Goal: Information Seeking & Learning: Understand process/instructions

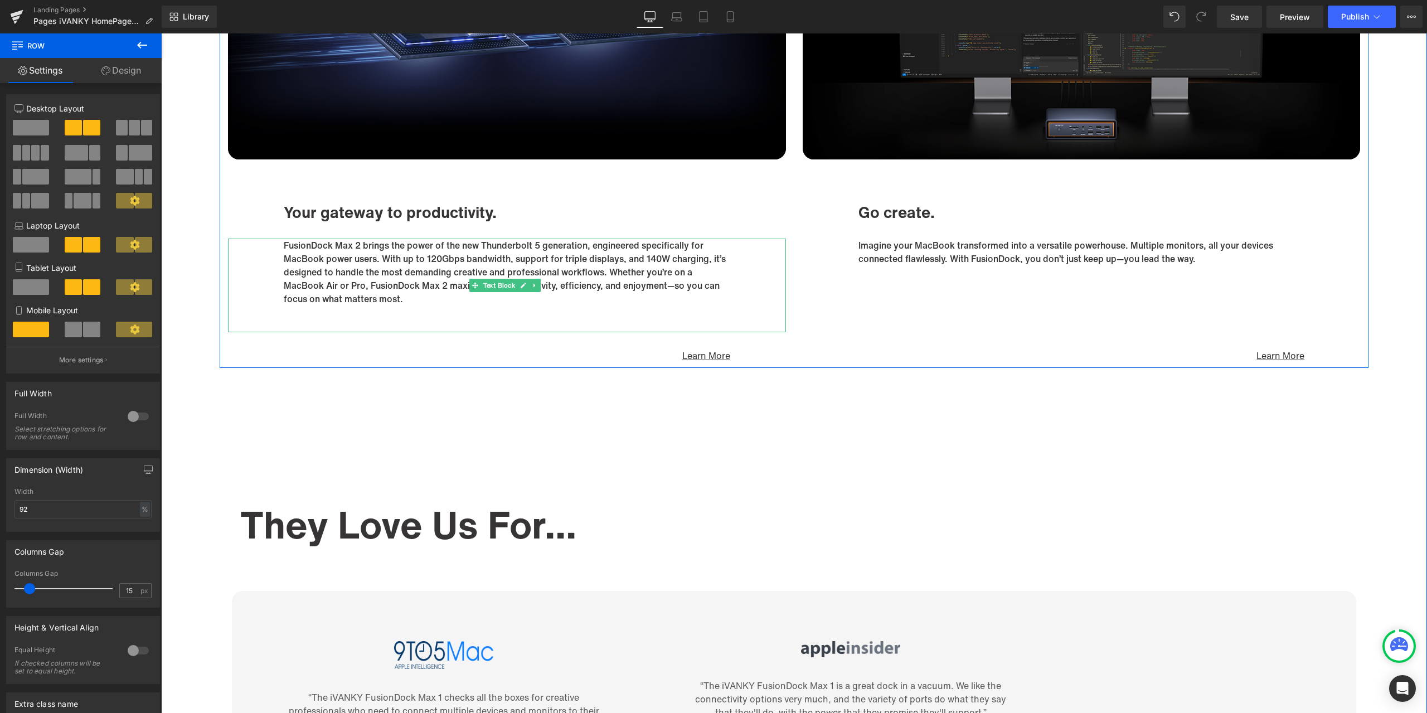
scroll to position [6022, 0]
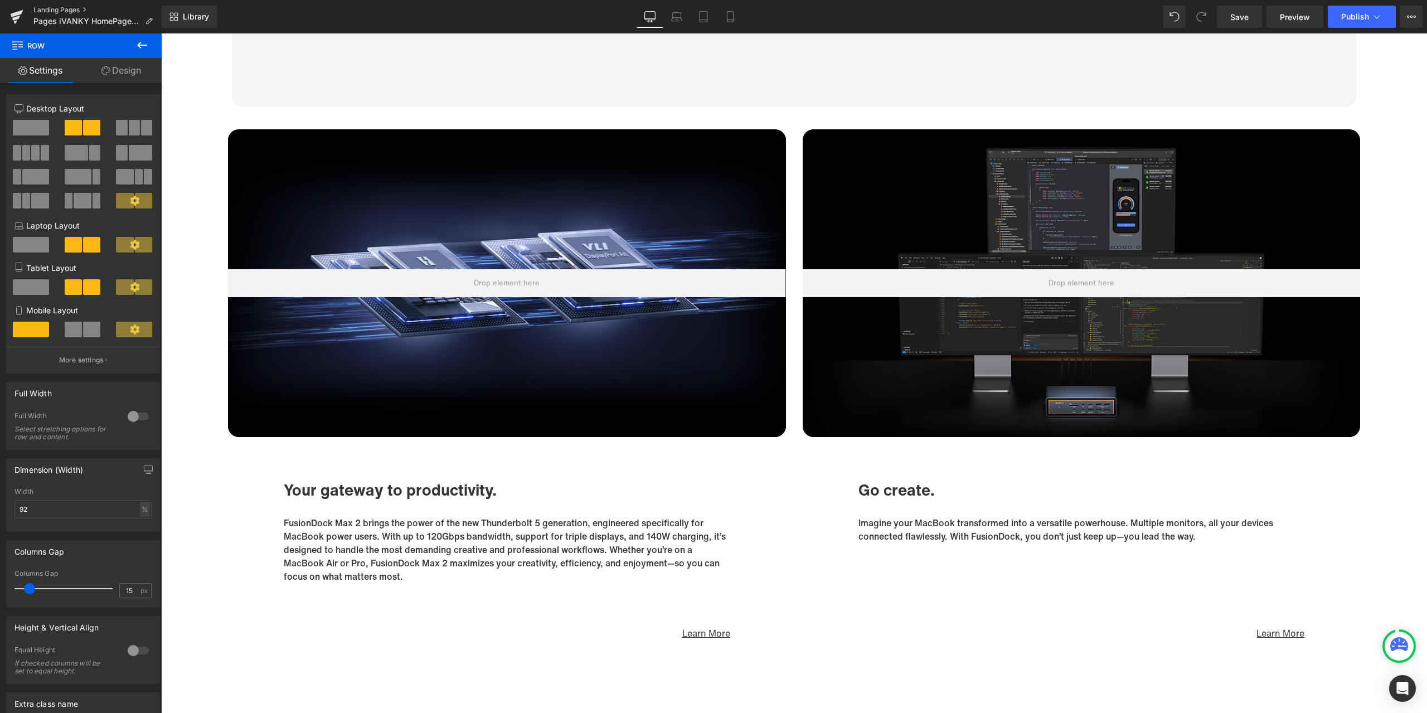
click at [55, 12] on link "Landing Pages" at bounding box center [97, 10] width 128 height 9
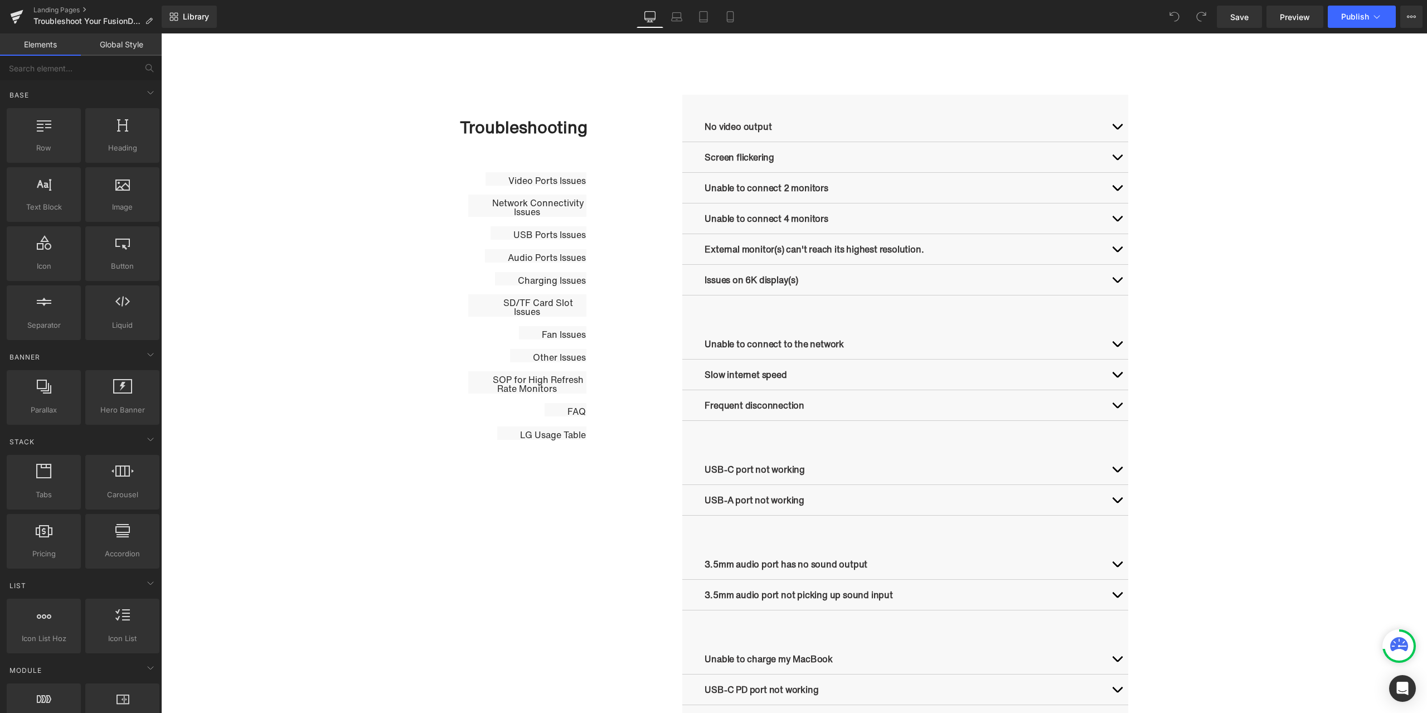
scroll to position [502, 0]
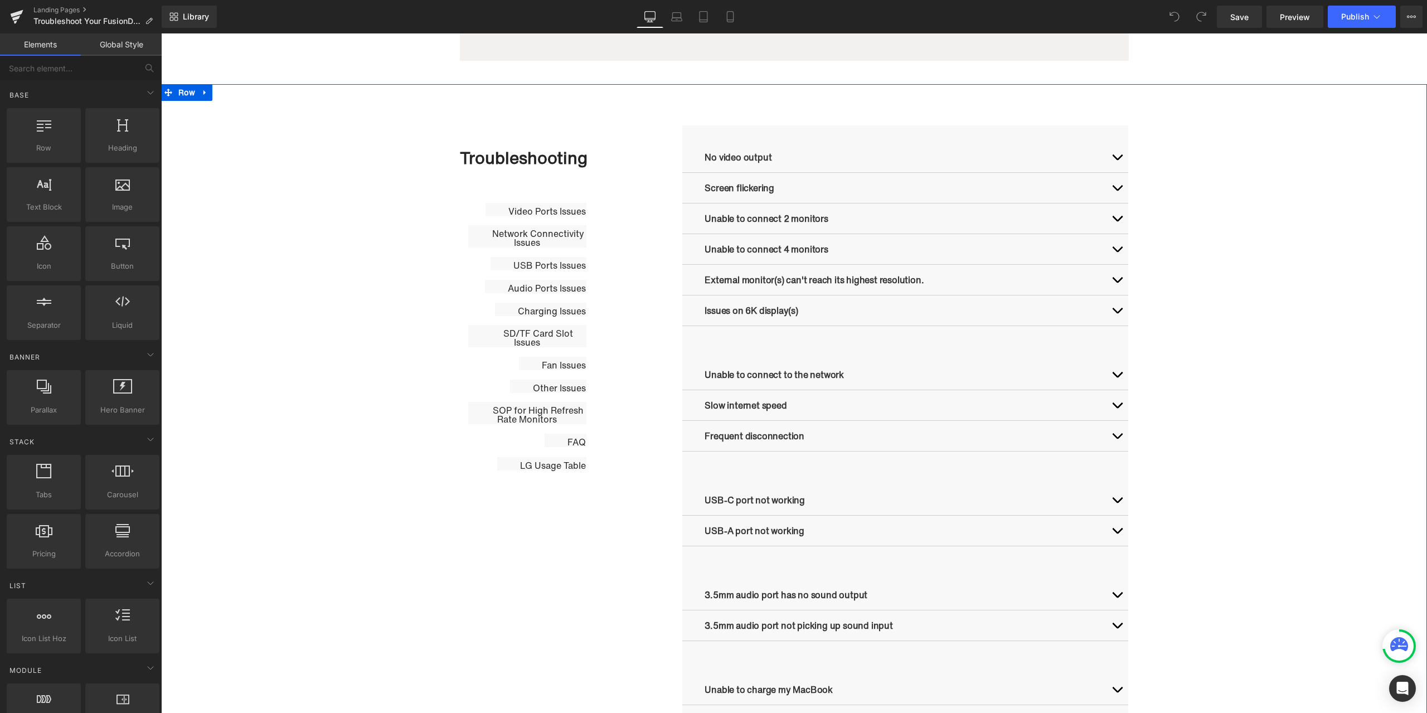
click at [1261, 192] on div "Troubleshooting Heading Video Ports Issues Button Network Connectivity Issues B…" at bounding box center [794, 562] width 1266 height 876
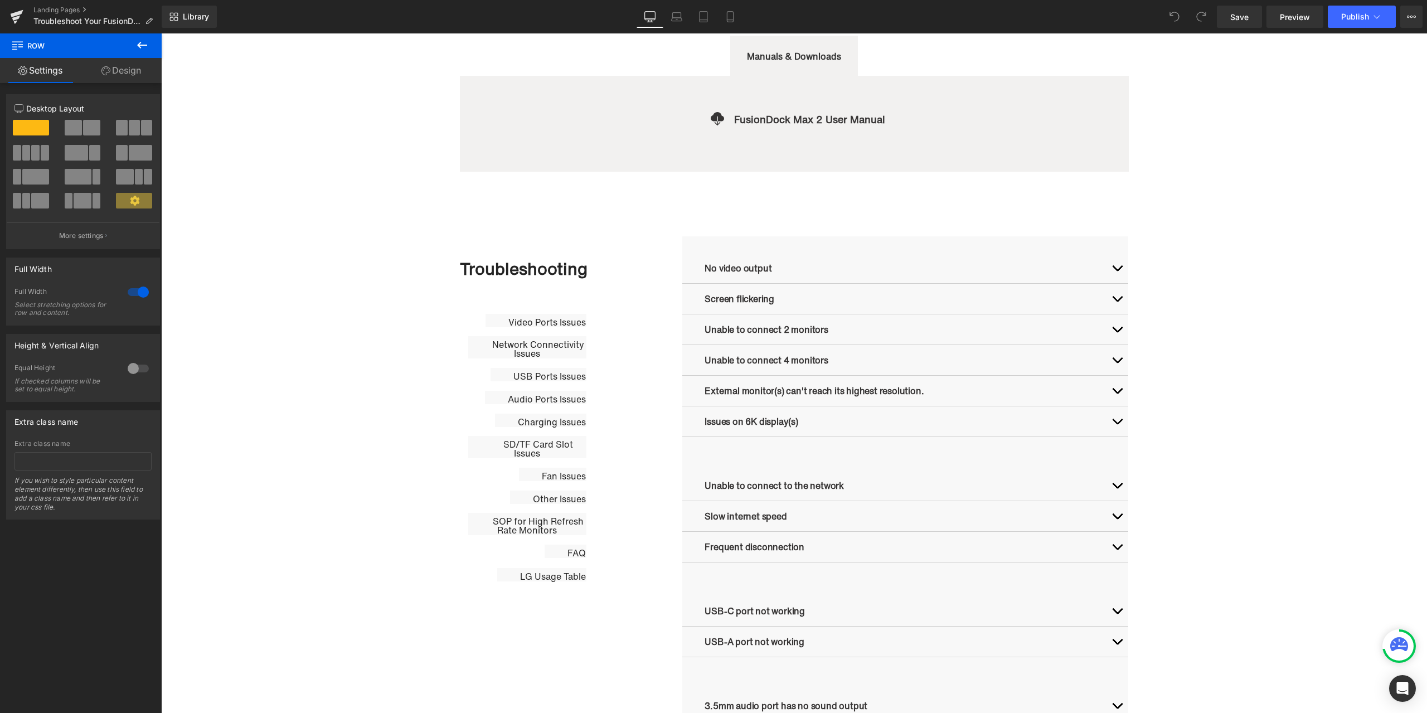
scroll to position [390, 0]
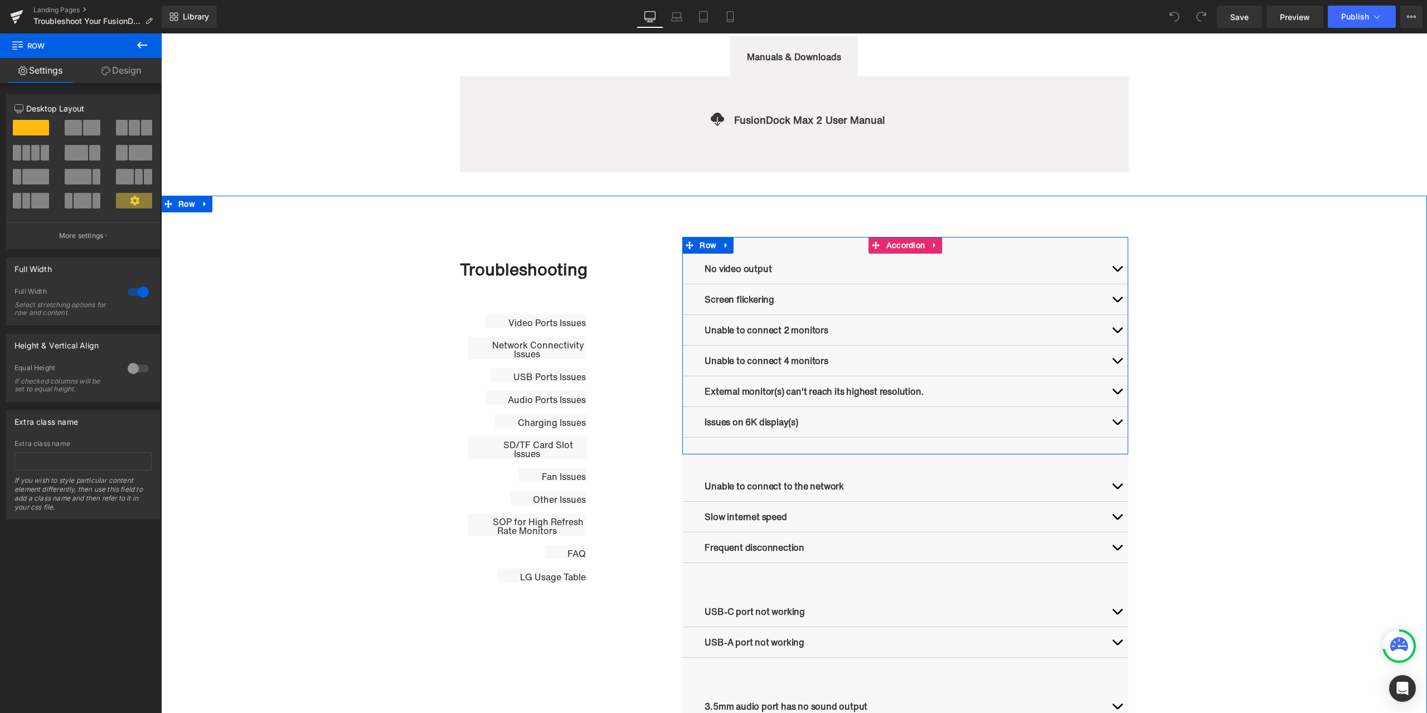
click at [1116, 268] on button "button" at bounding box center [1117, 269] width 22 height 30
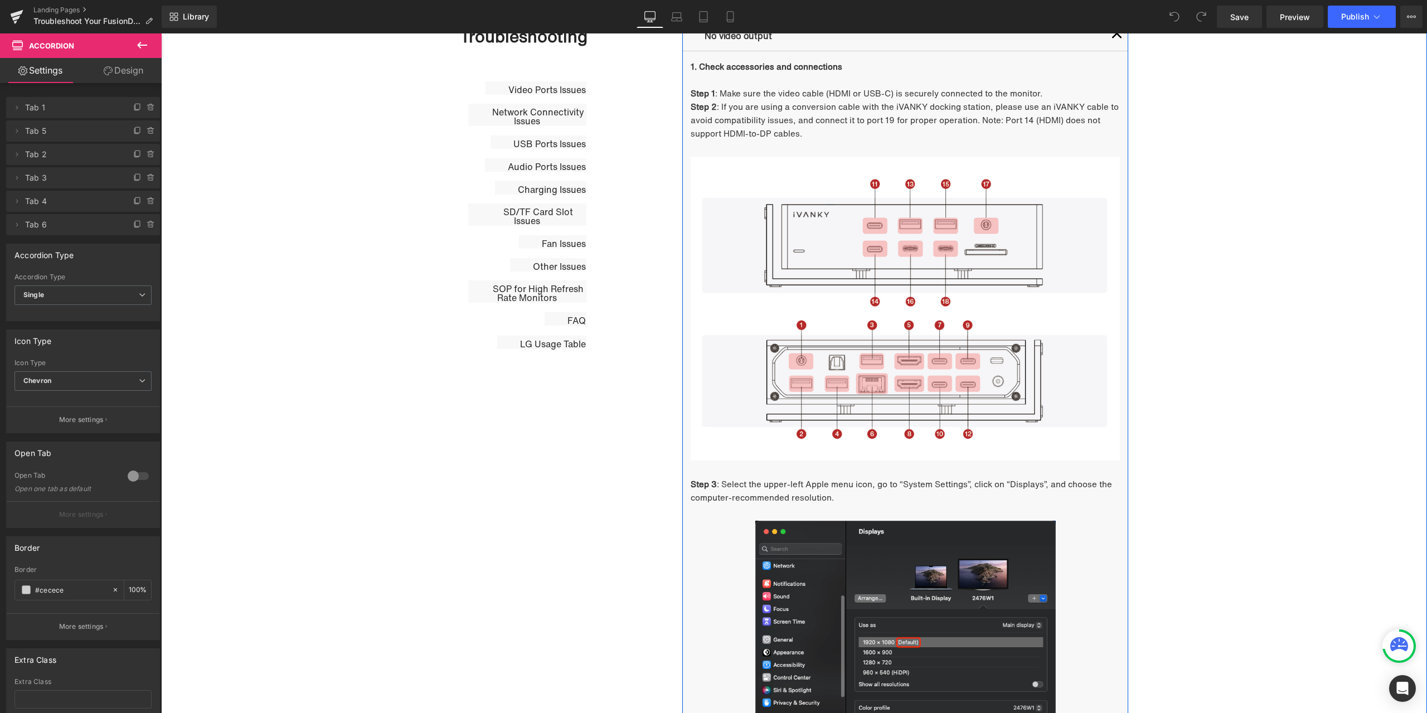
scroll to position [613, 0]
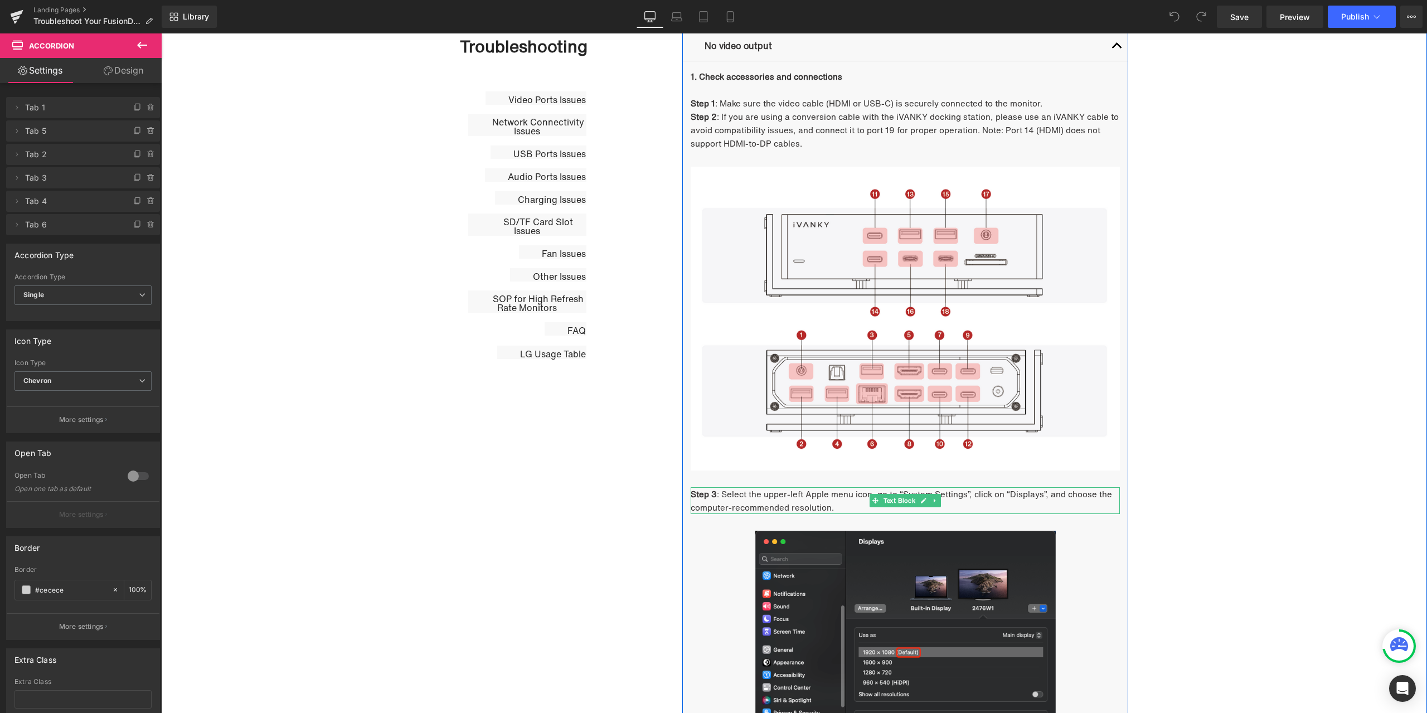
click at [827, 505] on span ": Select the upper-left Apple menu icon, go to “System Settings”, click on “Dis…" at bounding box center [902, 501] width 422 height 26
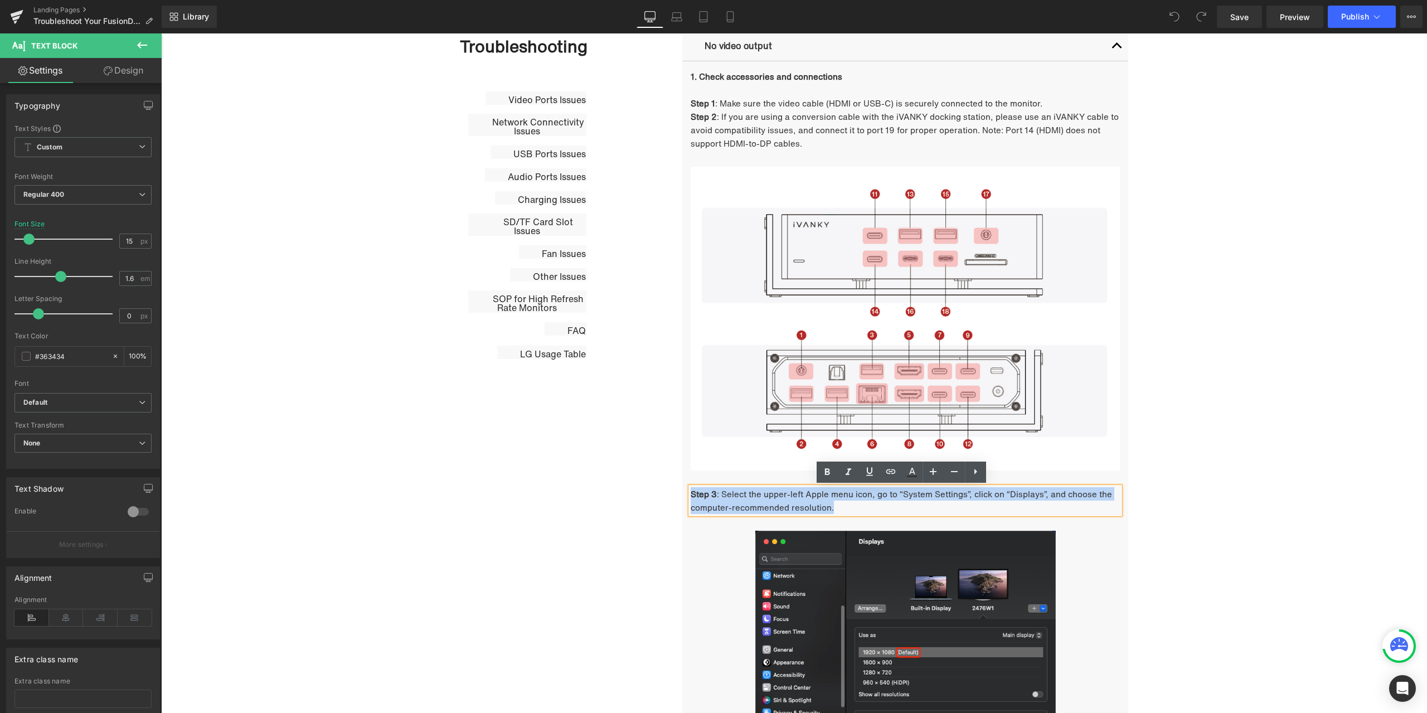
drag, startPoint x: 832, startPoint y: 509, endPoint x: 688, endPoint y: 495, distance: 145.1
click at [691, 495] on p "Step 3 : Select the upper-left Apple menu icon, go to “System Settings”, click …" at bounding box center [905, 500] width 429 height 27
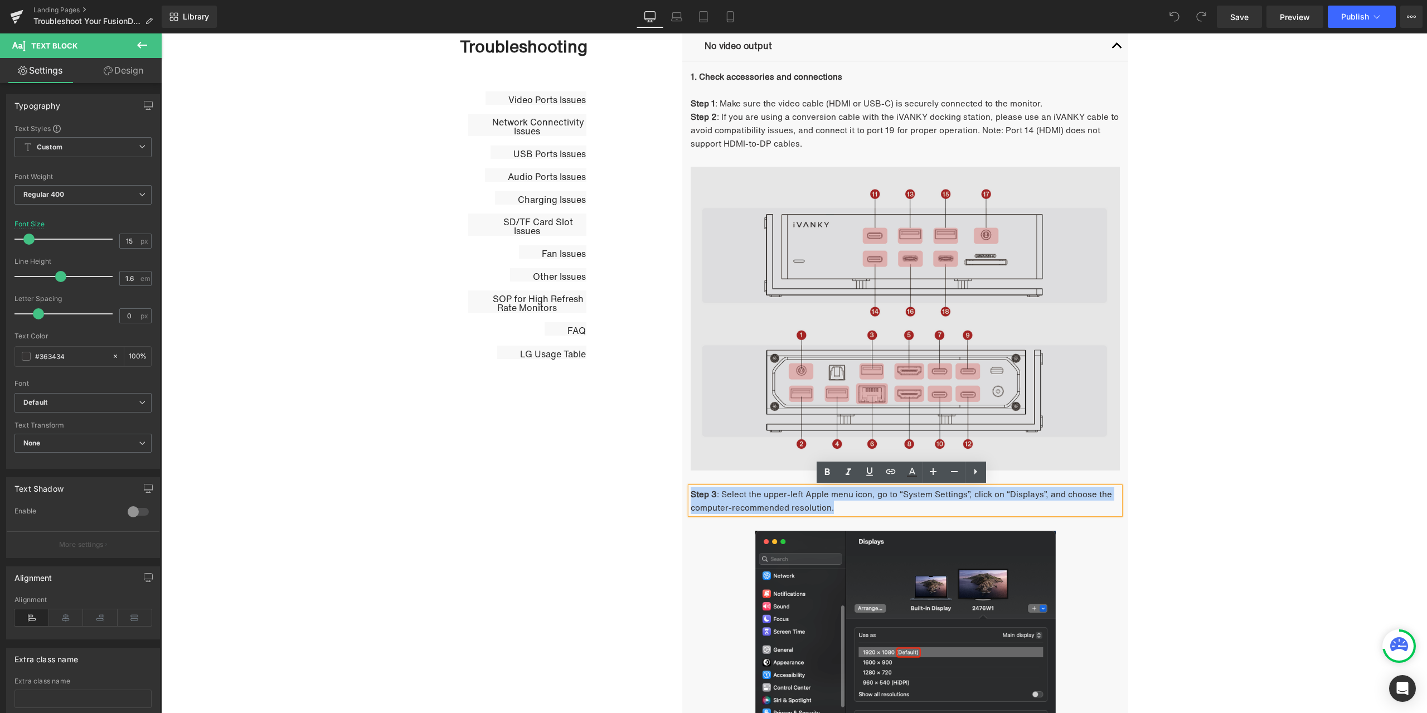
copy p "Step 3 : Select the upper-left Apple menu icon, go to “System Settings”, click …"
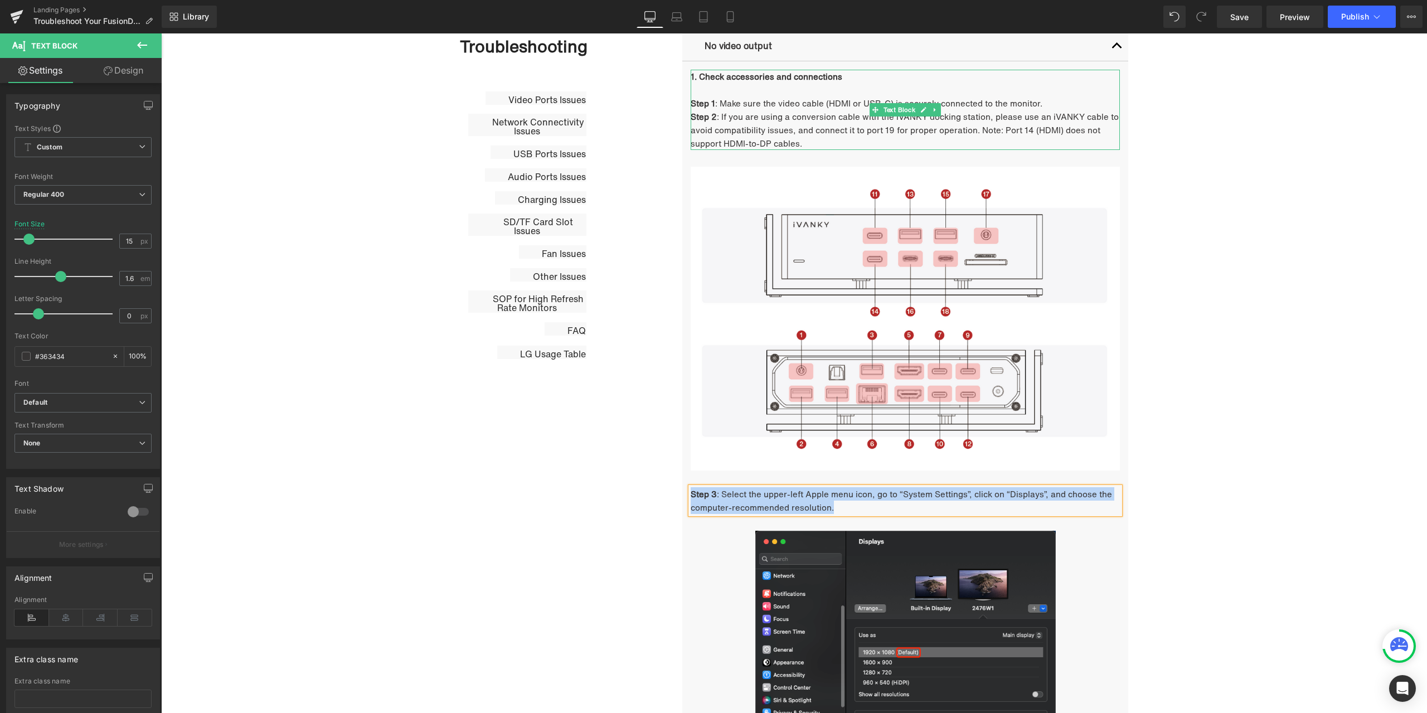
click at [815, 138] on p "Step 2 : If you are using a conversion cable with the iVANKY docking station, p…" at bounding box center [905, 130] width 429 height 40
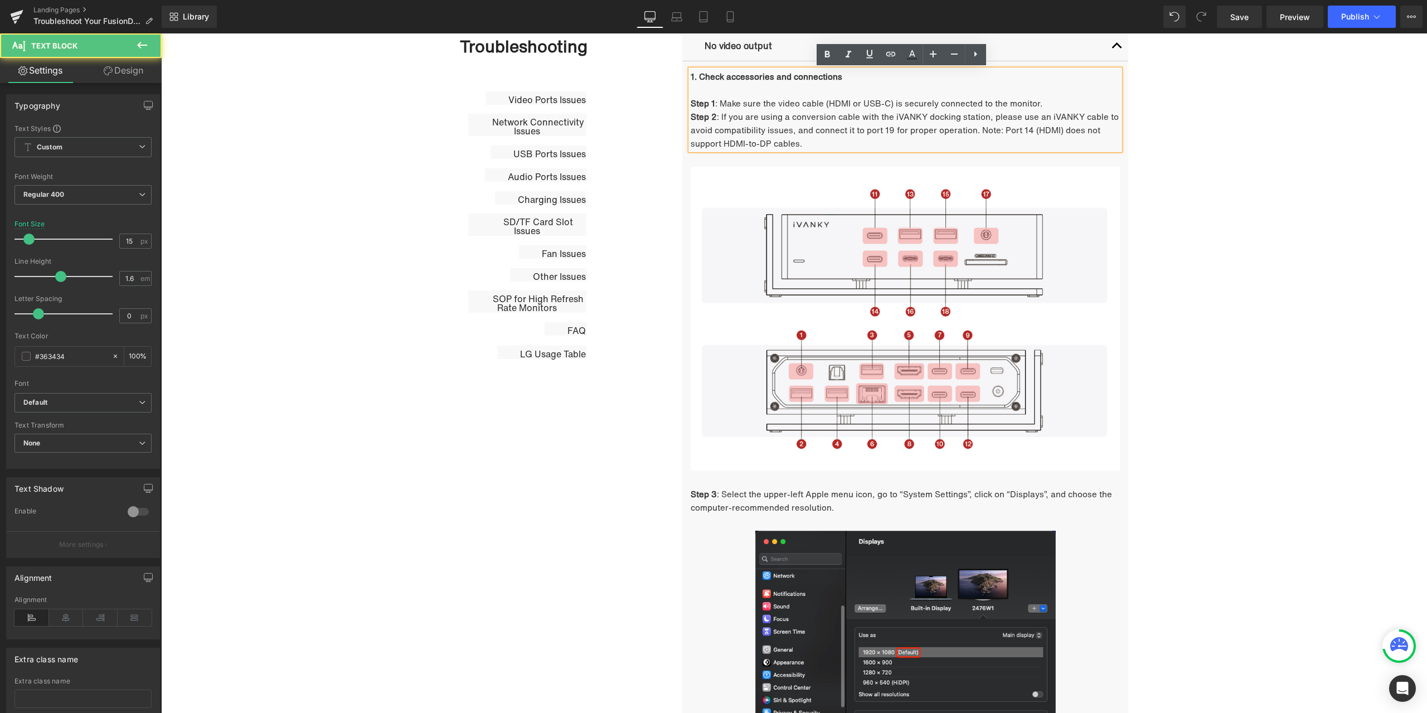
click at [810, 143] on p "Step 2 : If you are using a conversion cable with the iVANKY docking station, p…" at bounding box center [905, 130] width 429 height 40
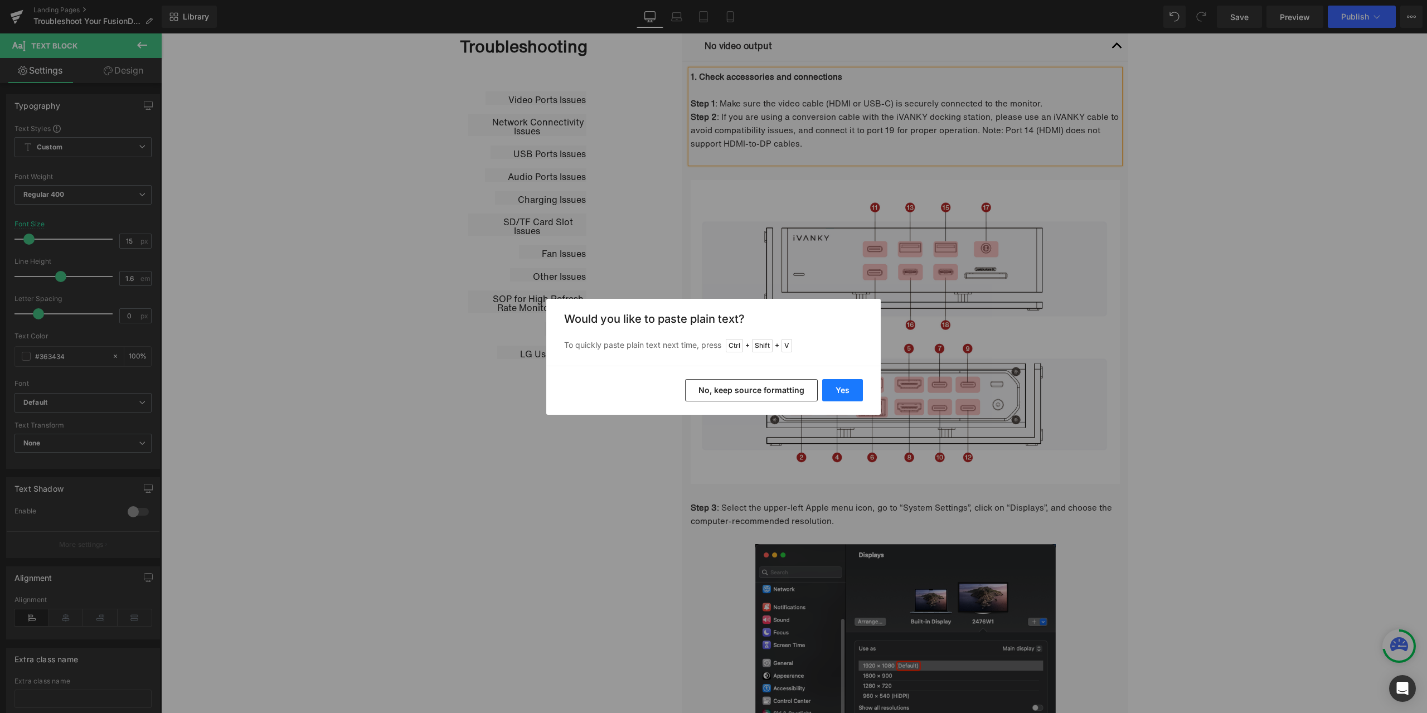
click at [851, 389] on button "Yes" at bounding box center [842, 390] width 41 height 22
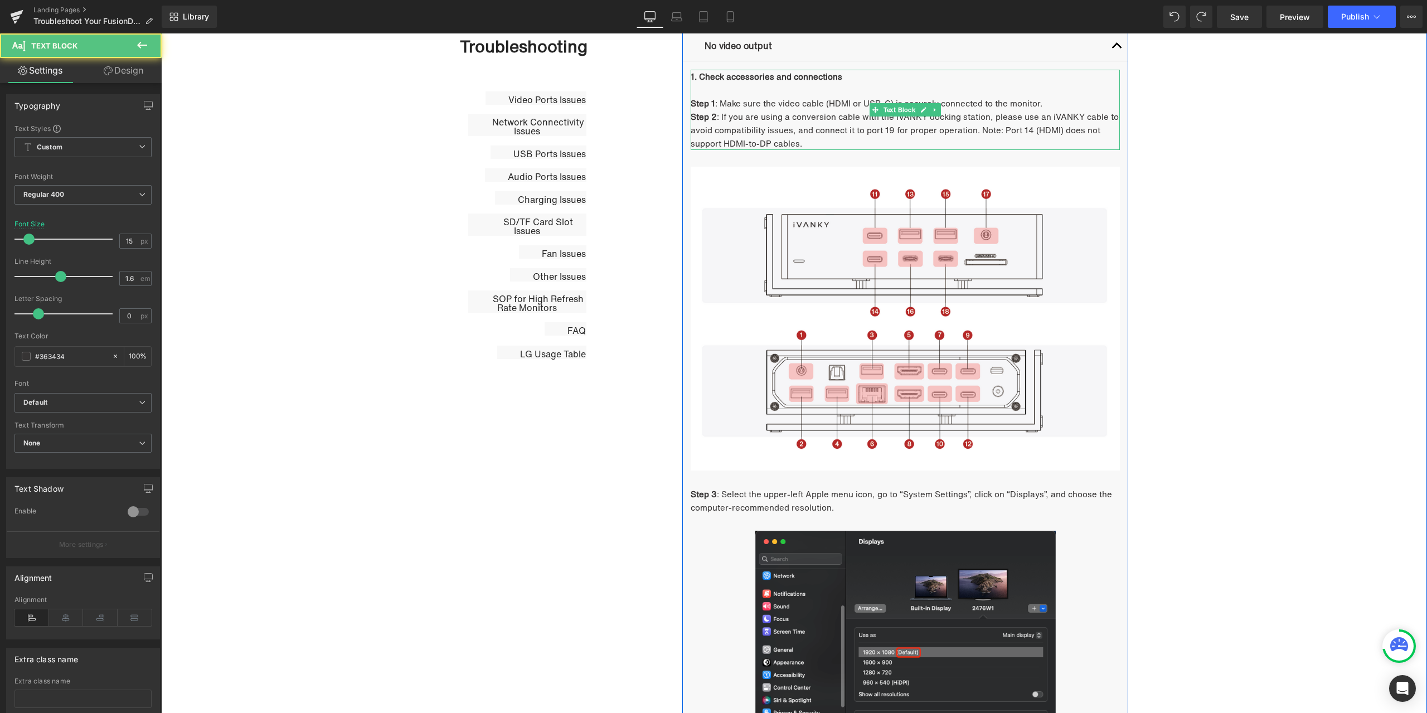
click at [837, 143] on p "Step 2 : If you are using a conversion cable with the iVANKY docking station, p…" at bounding box center [905, 130] width 429 height 40
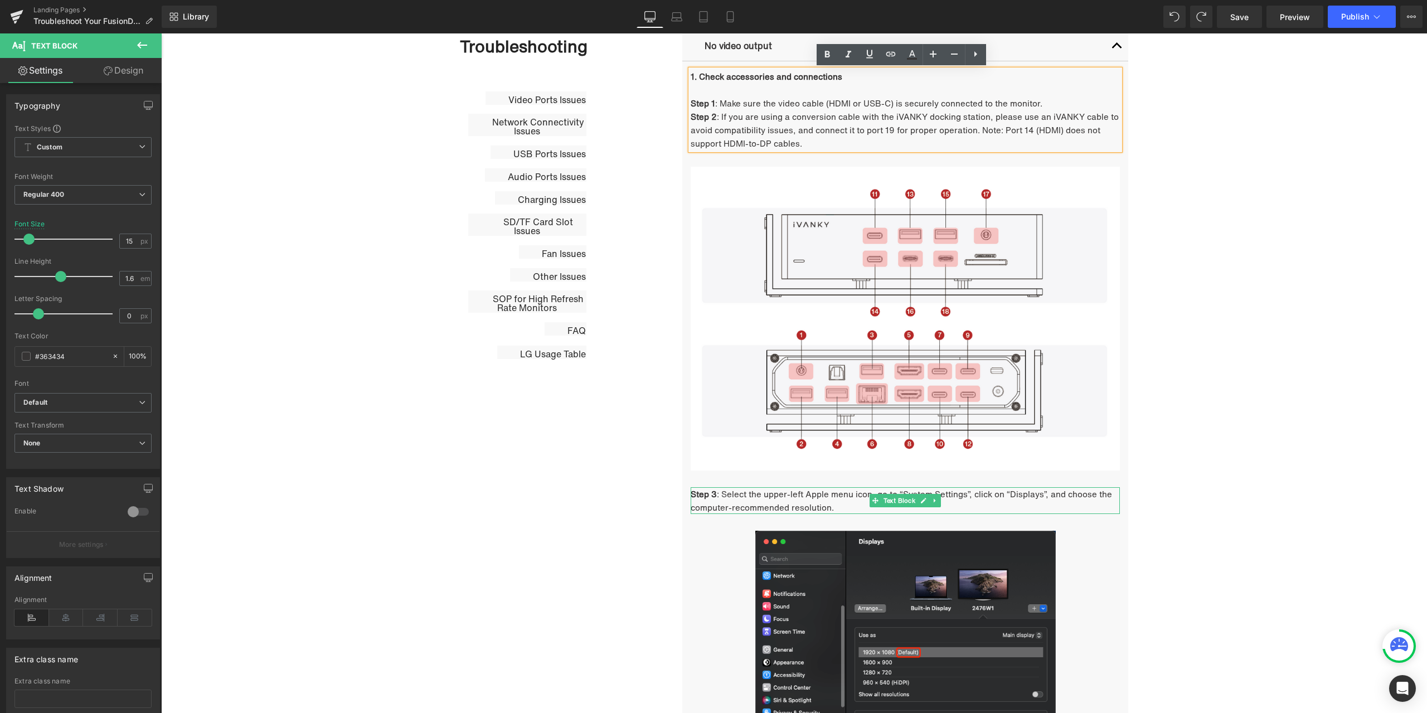
click at [805, 497] on span ": Select the upper-left Apple menu icon, go to “System Settings”, click on “Dis…" at bounding box center [902, 501] width 422 height 26
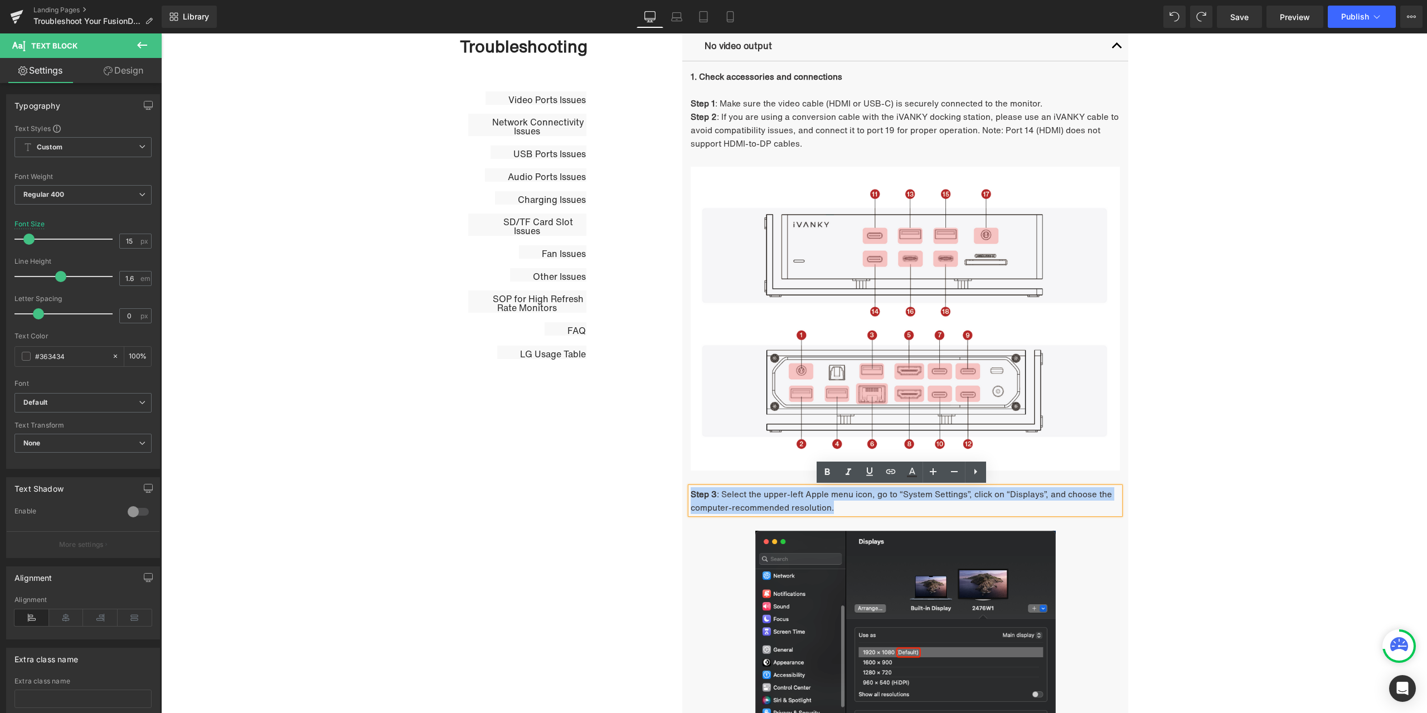
drag, startPoint x: 832, startPoint y: 507, endPoint x: 688, endPoint y: 492, distance: 145.1
click at [691, 492] on p "Step 3 : Select the upper-left Apple menu icon, go to “System Settings”, click …" at bounding box center [905, 500] width 429 height 27
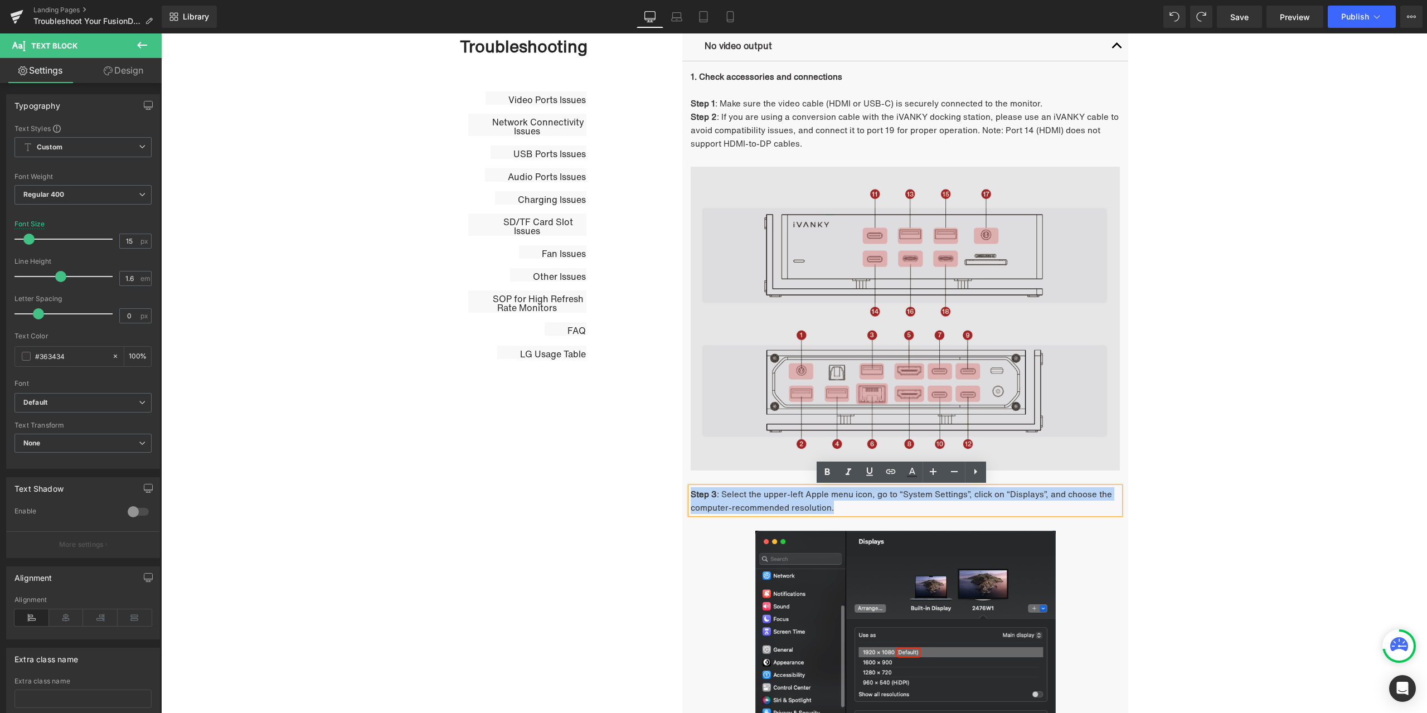
copy p "Step 3 : Select the upper-left Apple menu icon, go to “System Settings”, click …"
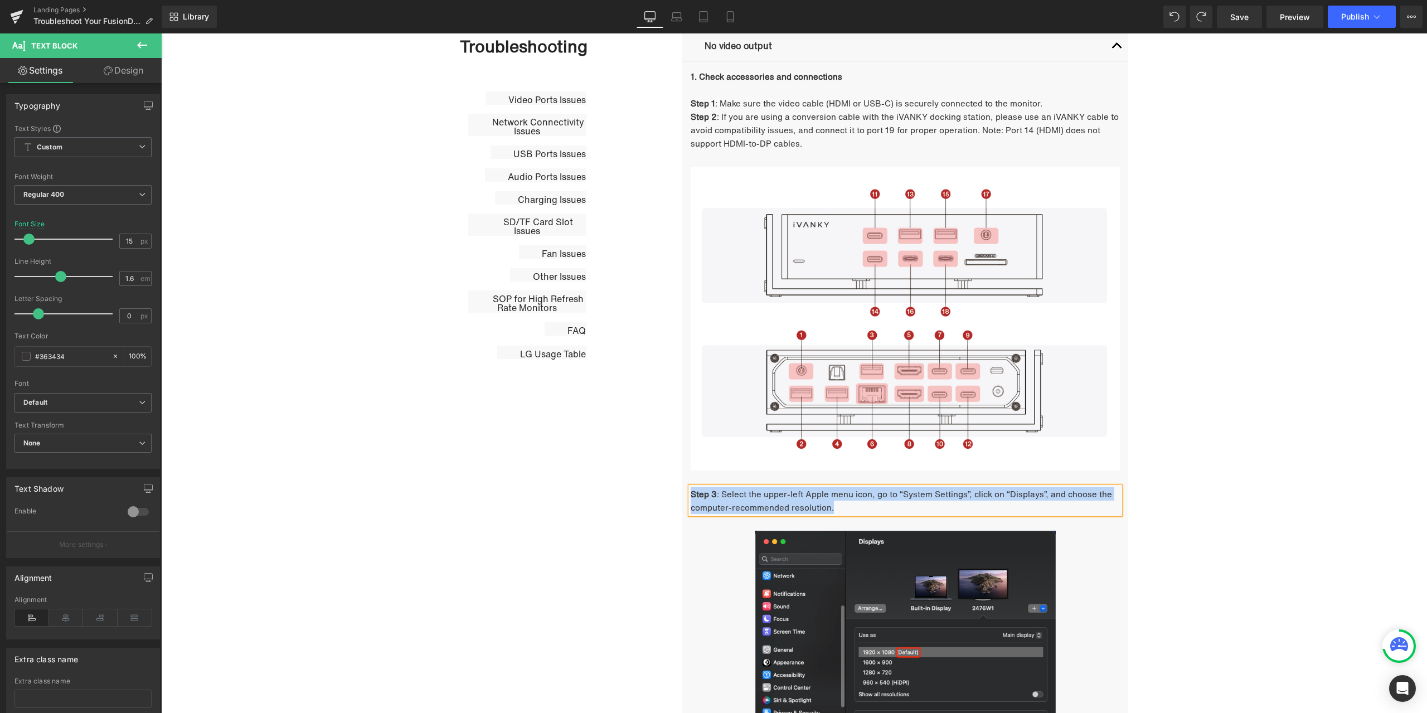
click at [812, 141] on p "Step 2 : If you are using a conversion cable with the iVANKY docking station, p…" at bounding box center [905, 130] width 429 height 40
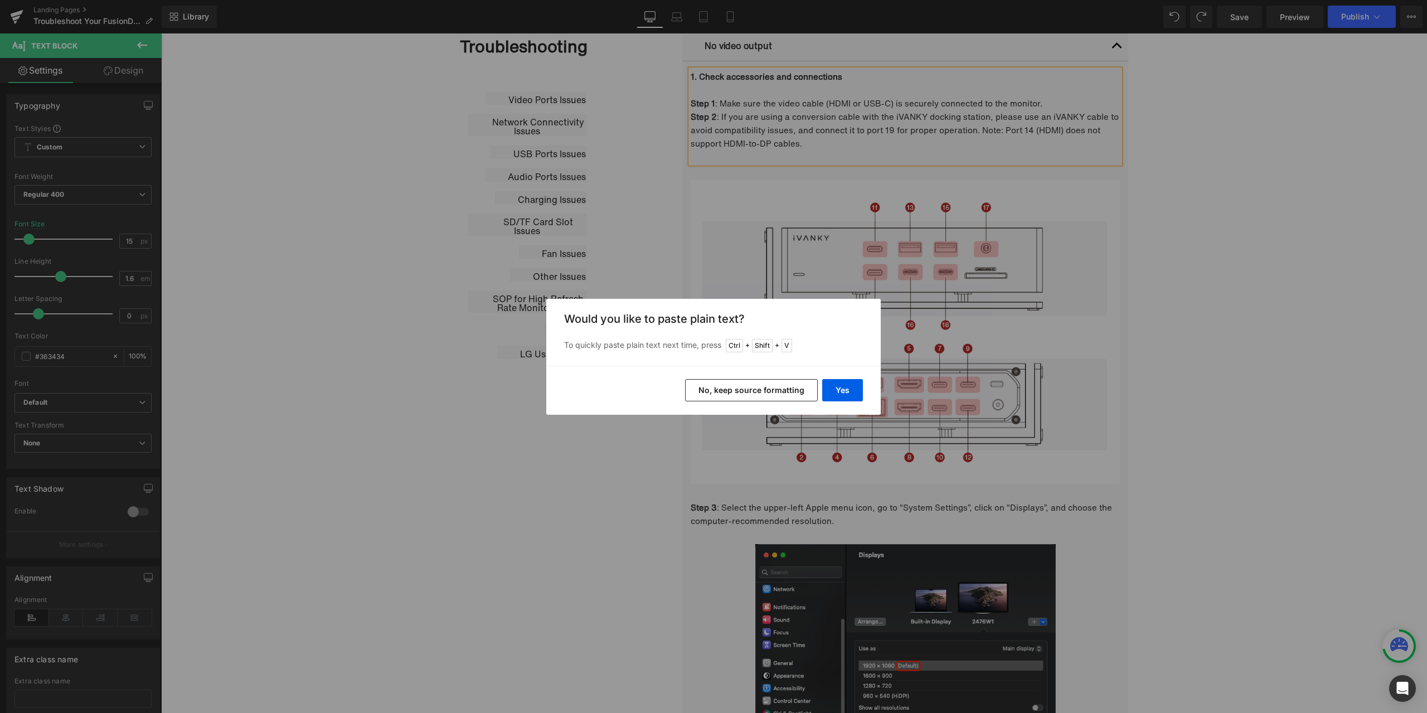
click at [756, 390] on button "No, keep source formatting" at bounding box center [751, 390] width 133 height 22
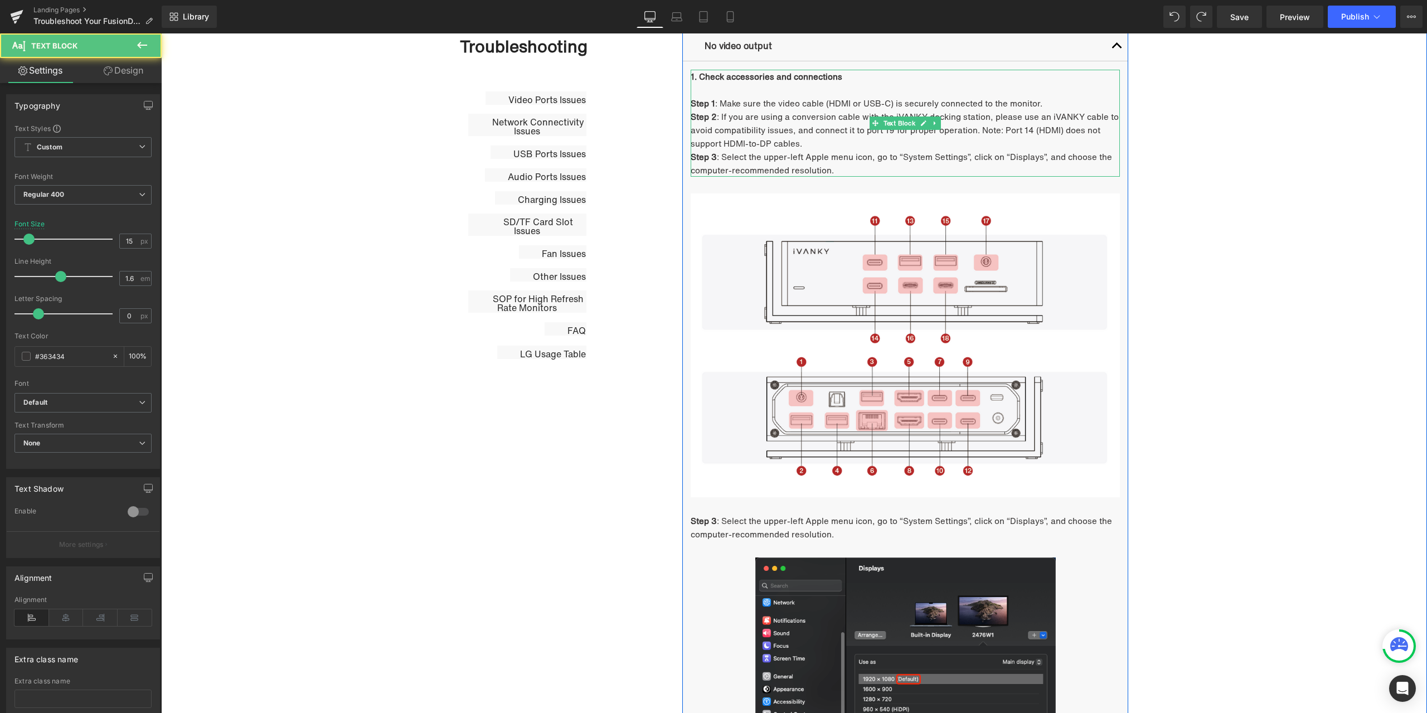
click at [736, 160] on span ": Select the upper-left Apple menu icon, go to “System Settings”, click on “Dis…" at bounding box center [902, 164] width 422 height 26
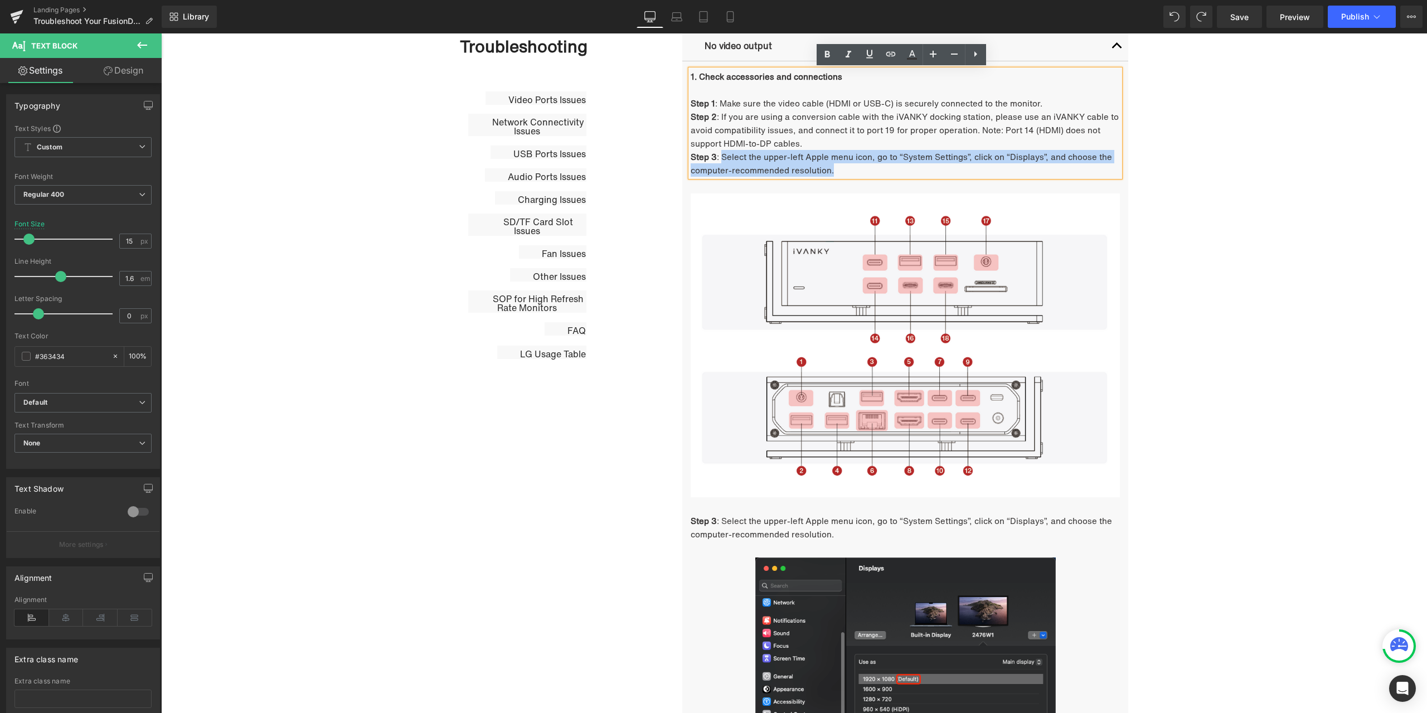
drag, startPoint x: 719, startPoint y: 159, endPoint x: 832, endPoint y: 172, distance: 113.8
click at [832, 172] on p "Step 3 : Select the upper-left Apple menu icon, go to “System Settings”, click …" at bounding box center [905, 163] width 429 height 27
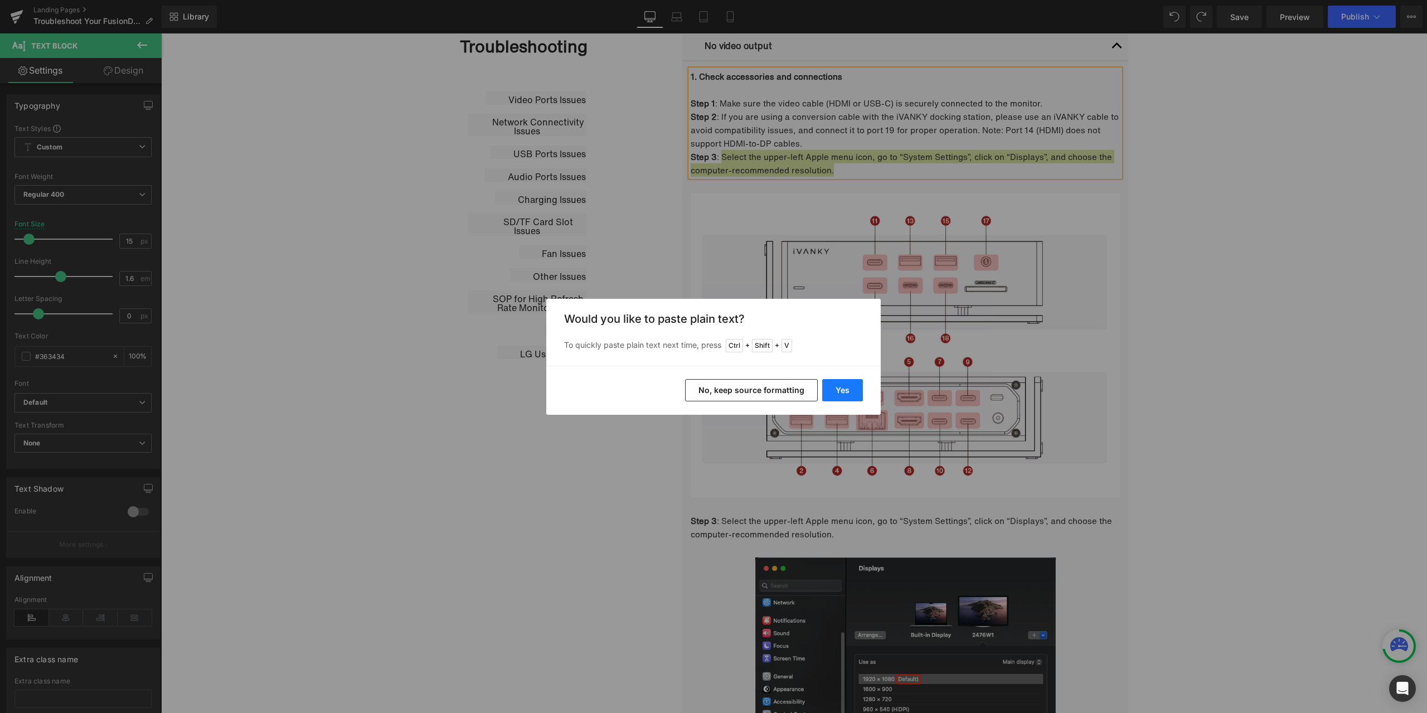
drag, startPoint x: 853, startPoint y: 387, endPoint x: 691, endPoint y: 353, distance: 164.7
click at [853, 386] on button "Yes" at bounding box center [842, 390] width 41 height 22
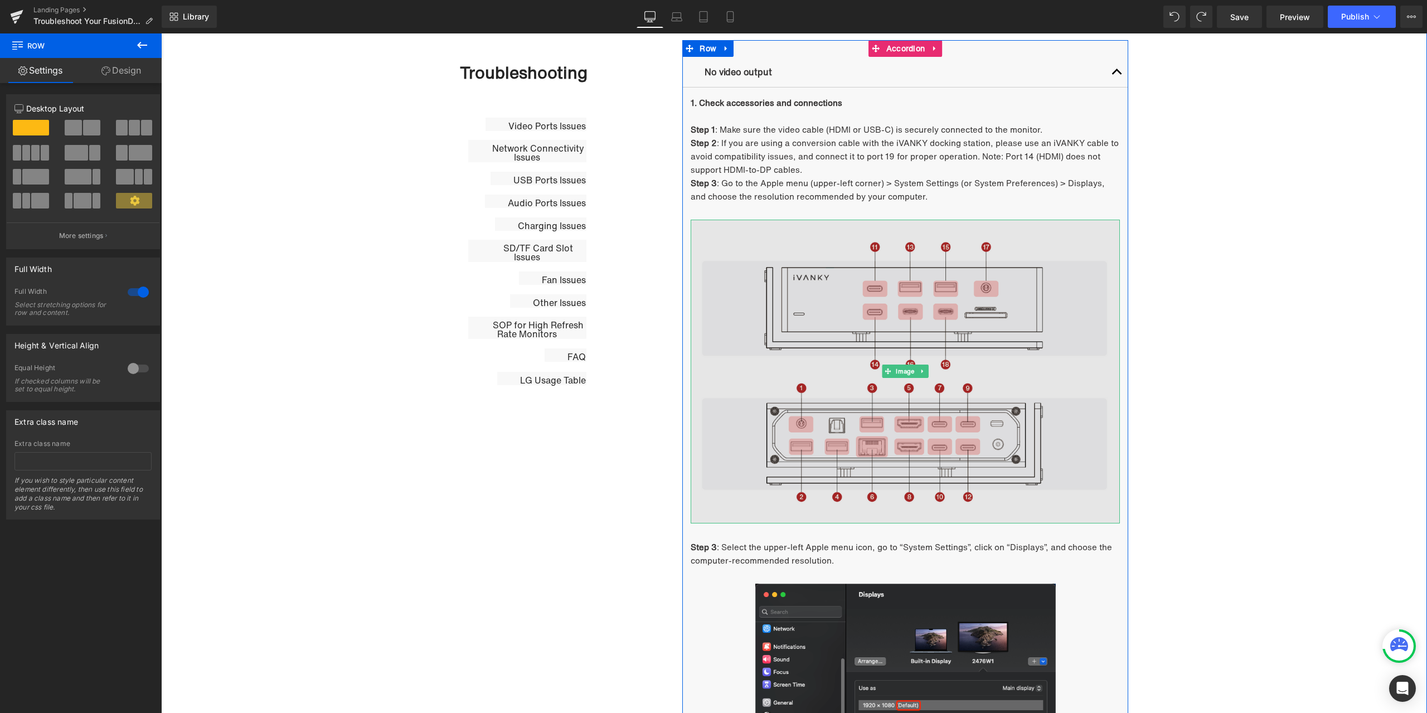
scroll to position [669, 0]
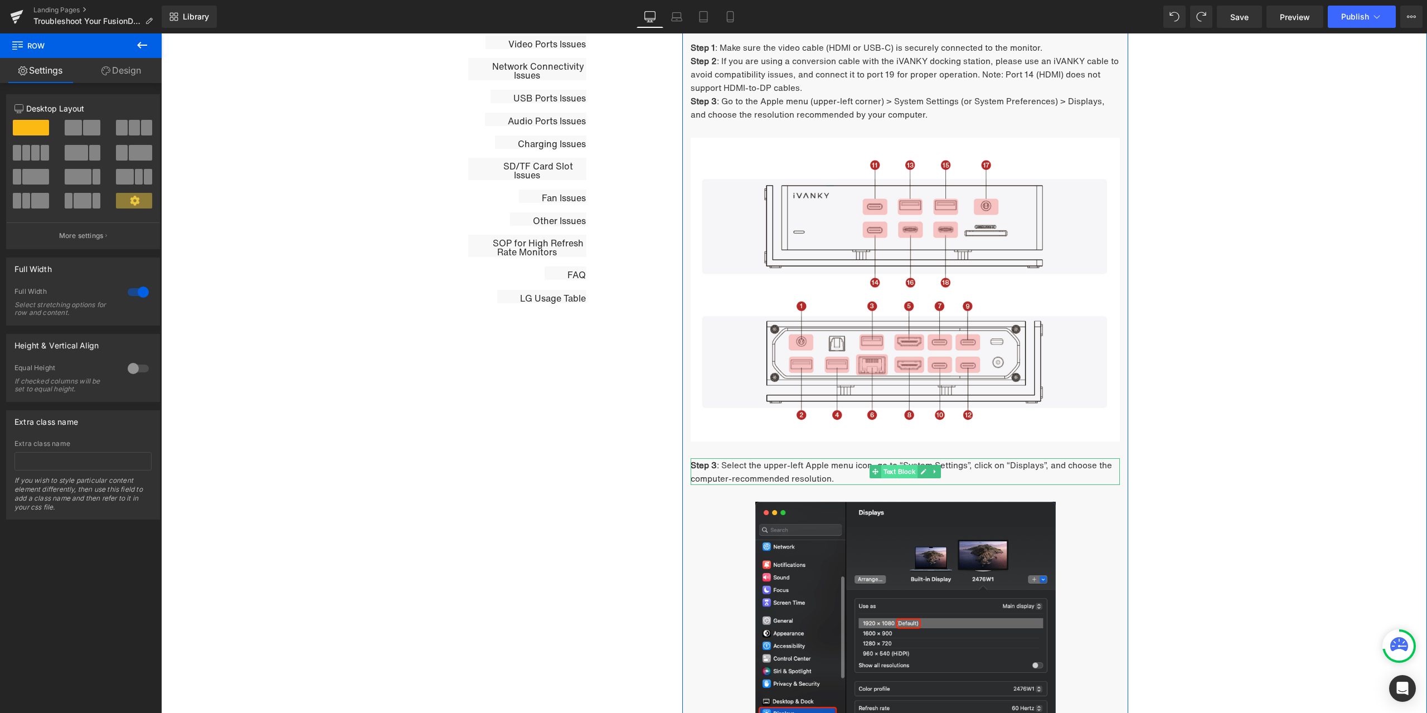
click at [893, 471] on span "Text Block" at bounding box center [900, 471] width 37 height 13
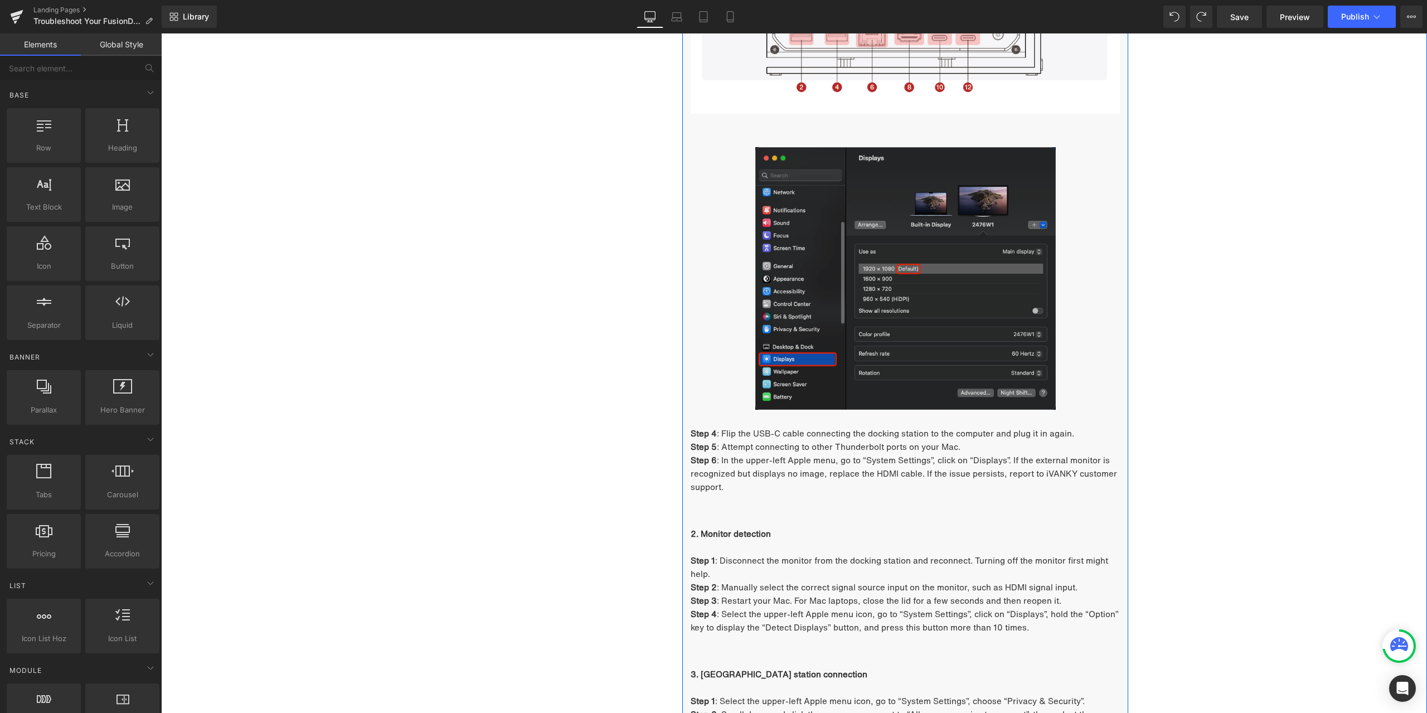
scroll to position [1004, 0]
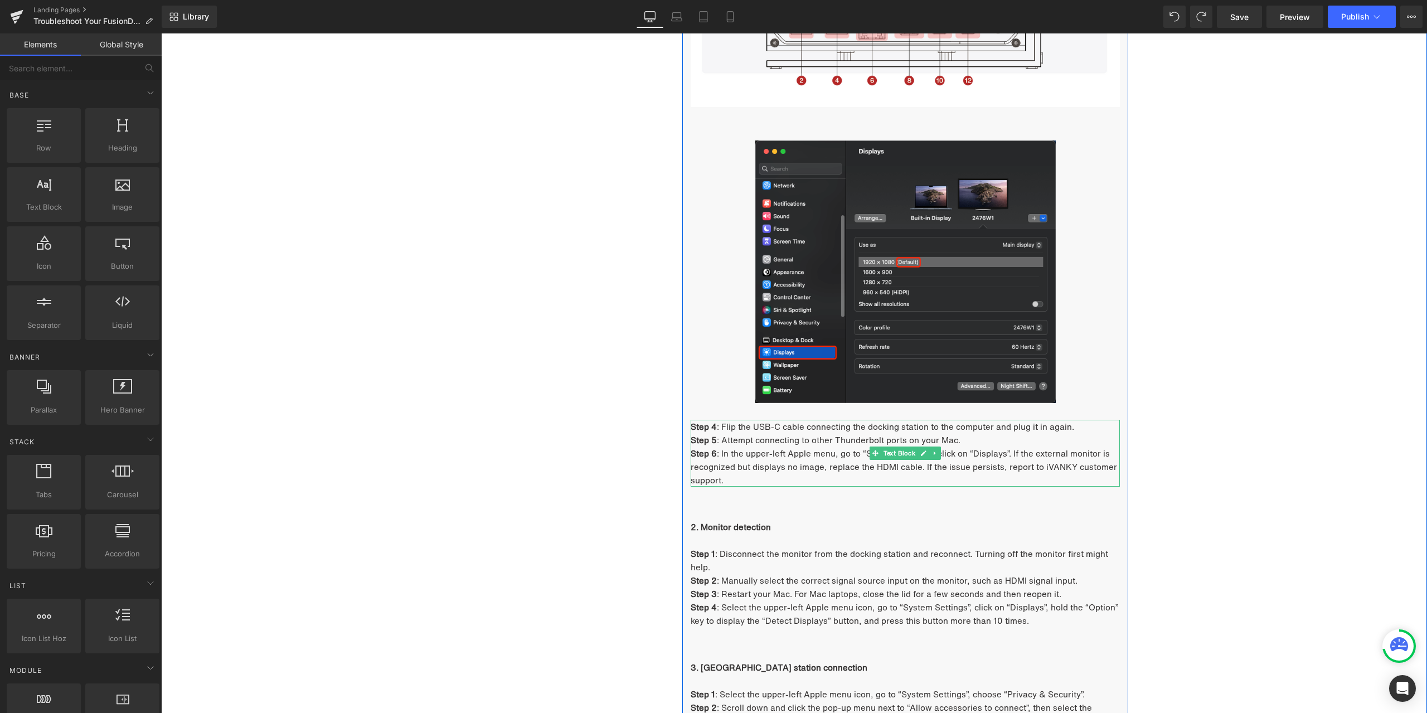
click at [739, 428] on span ": Flip the USB-C cable connecting the docking station to the computer and plug …" at bounding box center [895, 426] width 357 height 12
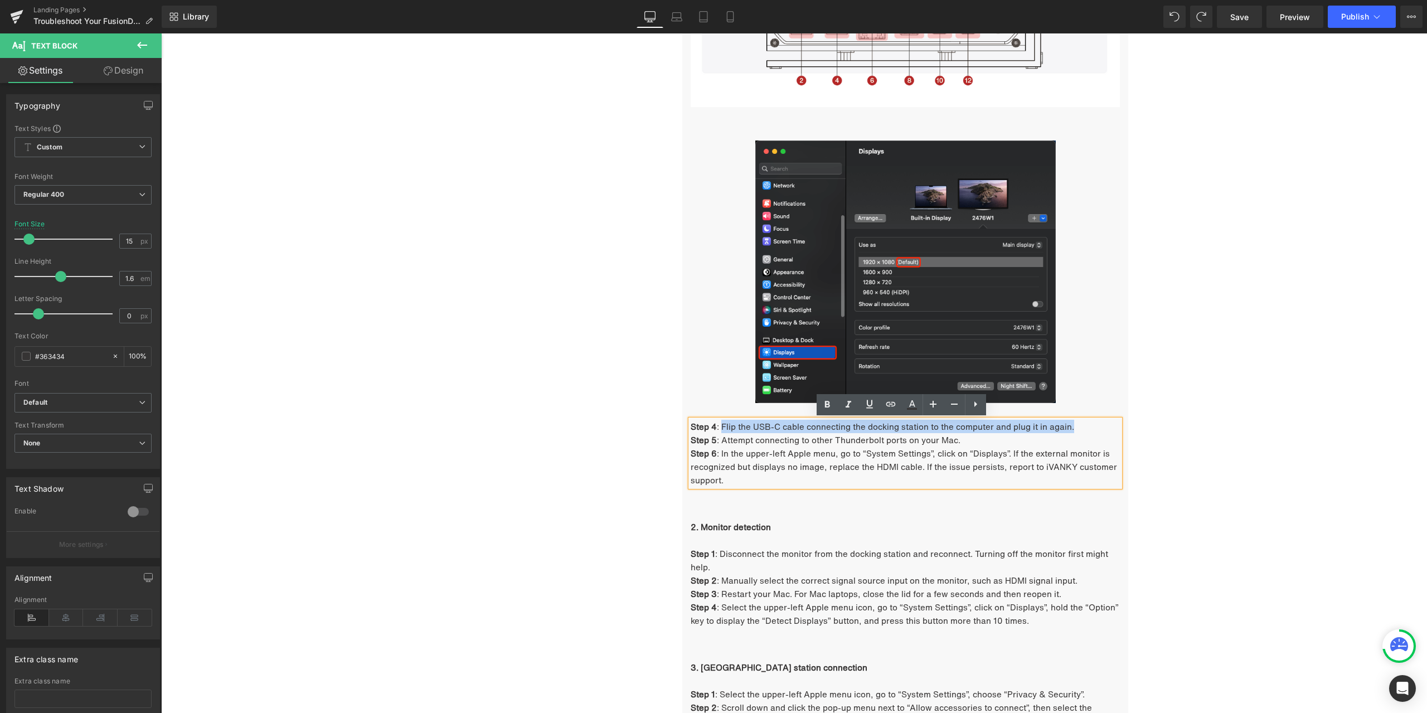
drag, startPoint x: 717, startPoint y: 425, endPoint x: 1073, endPoint y: 428, distance: 355.7
click at [1073, 428] on p "Step 4 : Flip the USB-C cable connecting the docking station to the computer an…" at bounding box center [905, 426] width 429 height 13
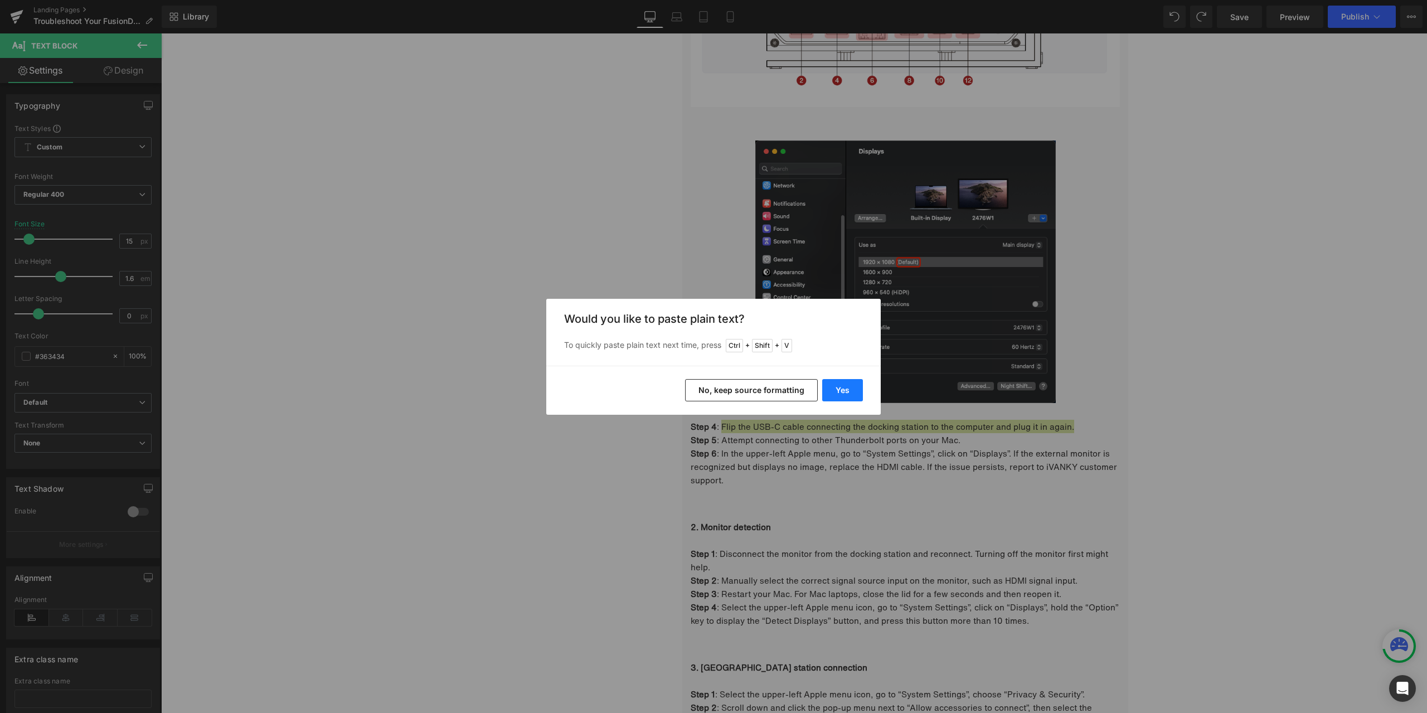
click at [840, 384] on button "Yes" at bounding box center [842, 390] width 41 height 22
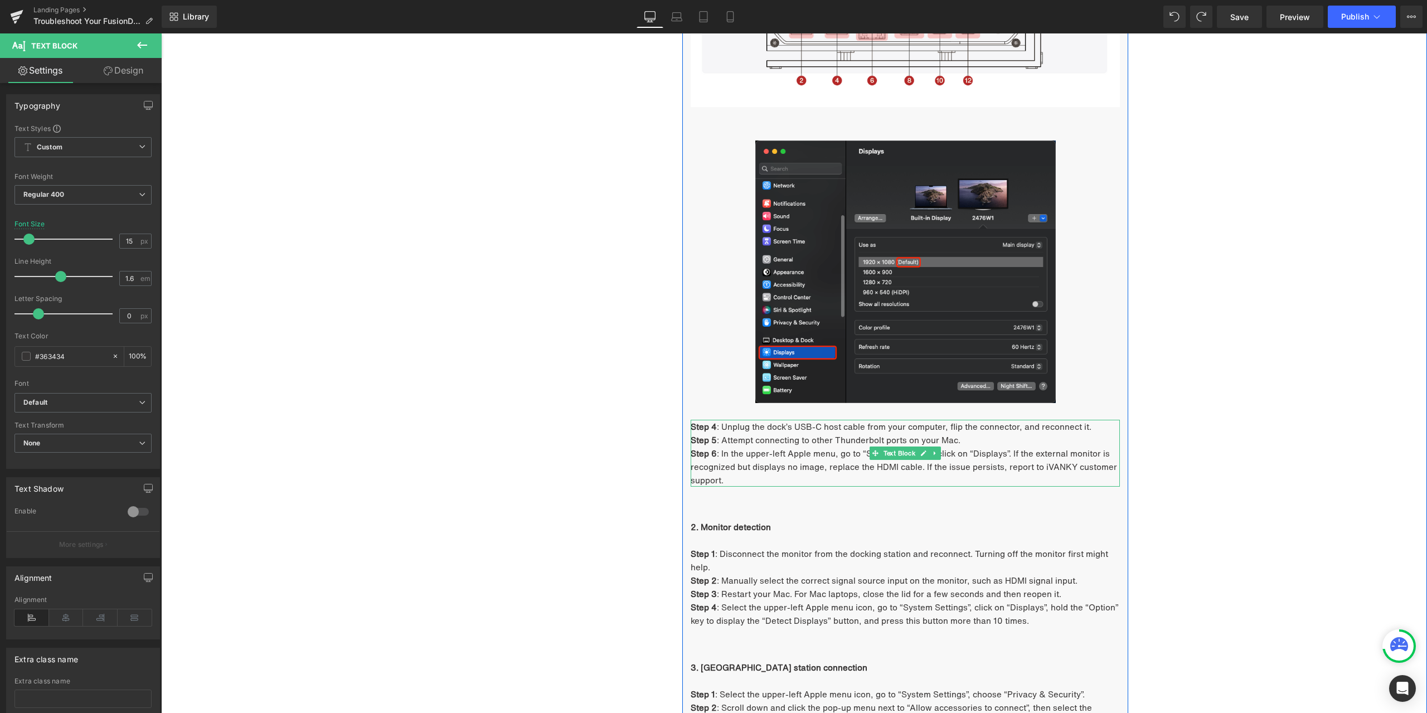
click at [736, 443] on p "Step 5 : Attempt connecting to other Thunderbolt ports on your Mac." at bounding box center [905, 439] width 429 height 13
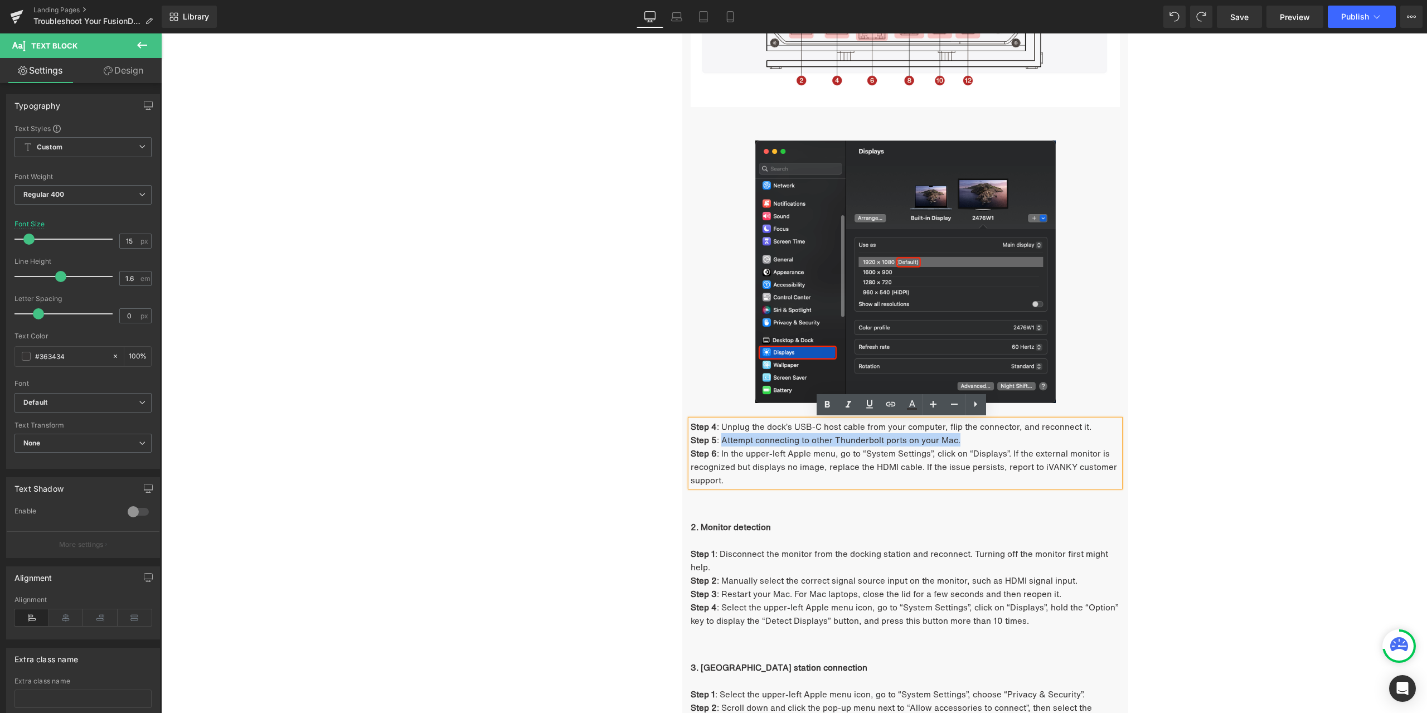
drag, startPoint x: 719, startPoint y: 442, endPoint x: 970, endPoint y: 441, distance: 251.5
click at [970, 441] on p "Step 5 : Attempt connecting to other Thunderbolt ports on your Mac." at bounding box center [905, 439] width 429 height 13
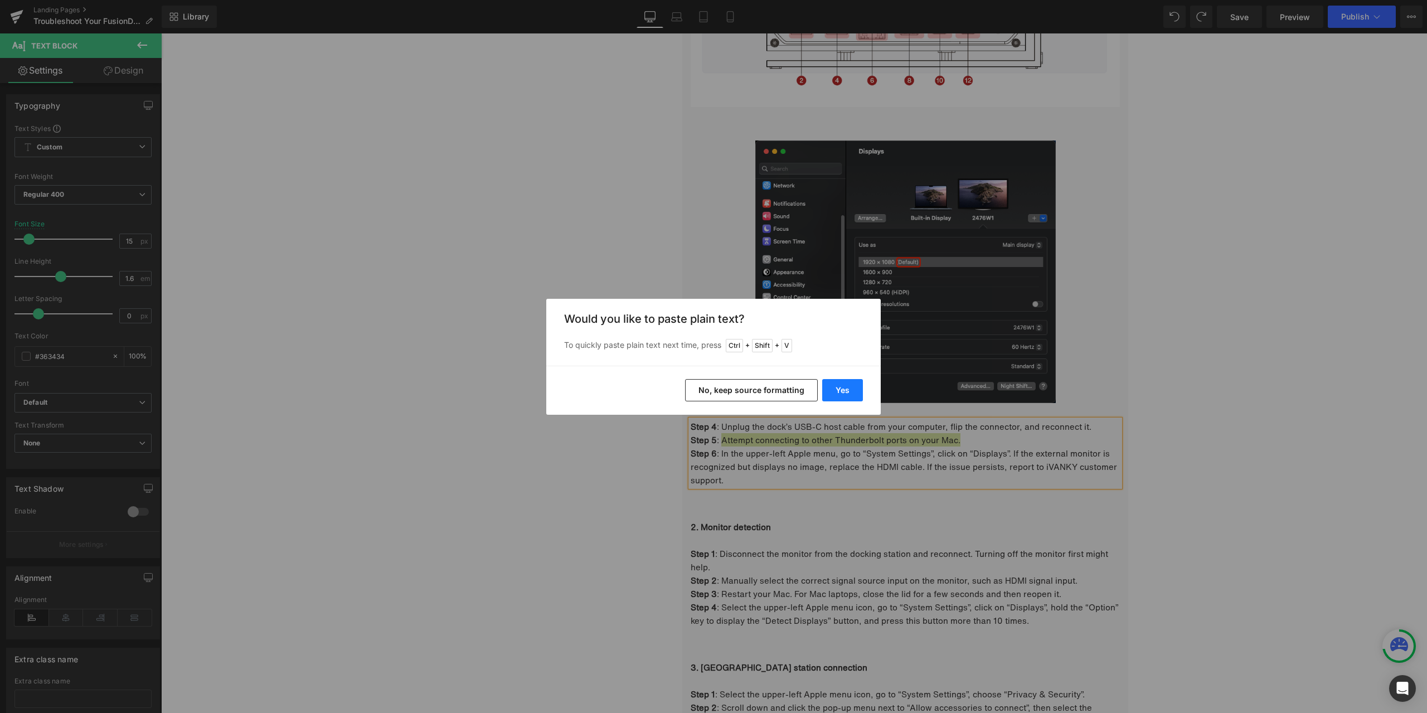
click at [841, 393] on button "Yes" at bounding box center [842, 390] width 41 height 22
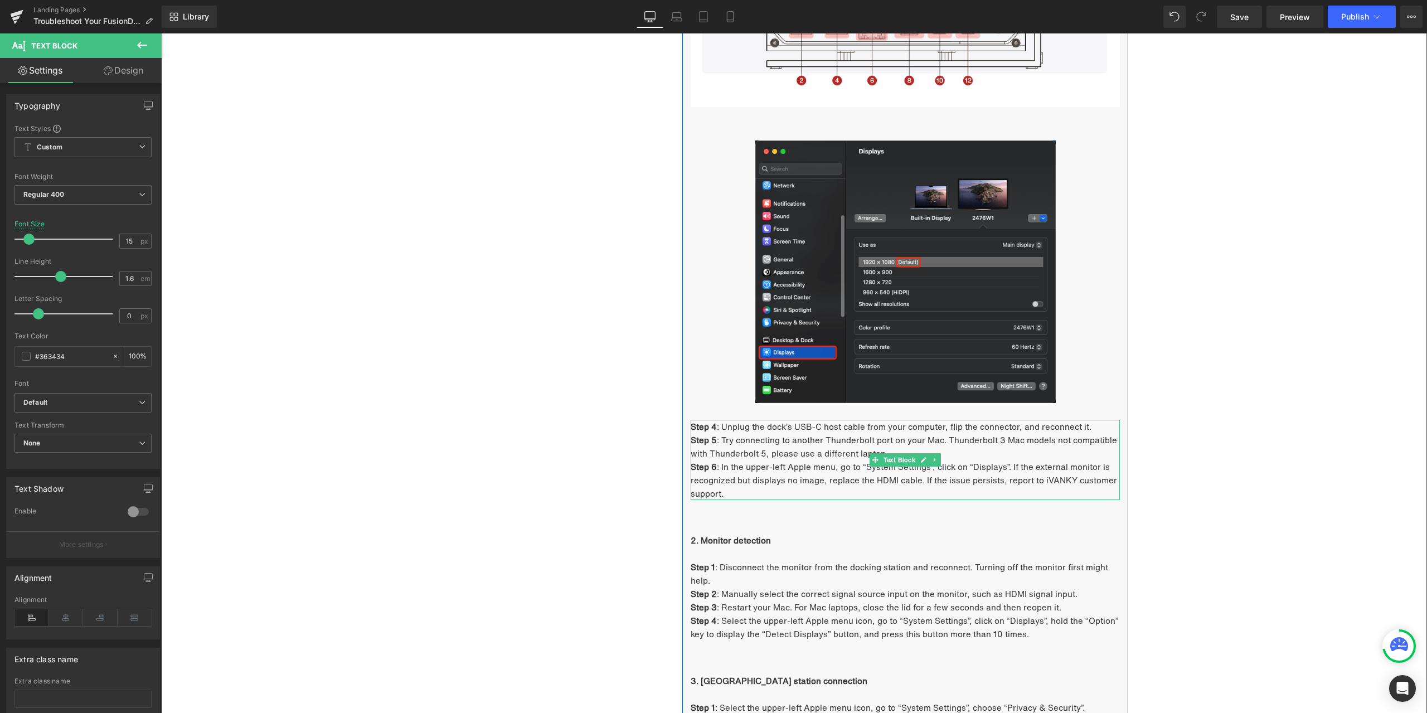
drag, startPoint x: 772, startPoint y: 470, endPoint x: 766, endPoint y: 471, distance: 5.6
click at [772, 469] on p "Step 6 : In the upper-left Apple menu, go to “System Settings”, click on “Displ…" at bounding box center [905, 480] width 429 height 40
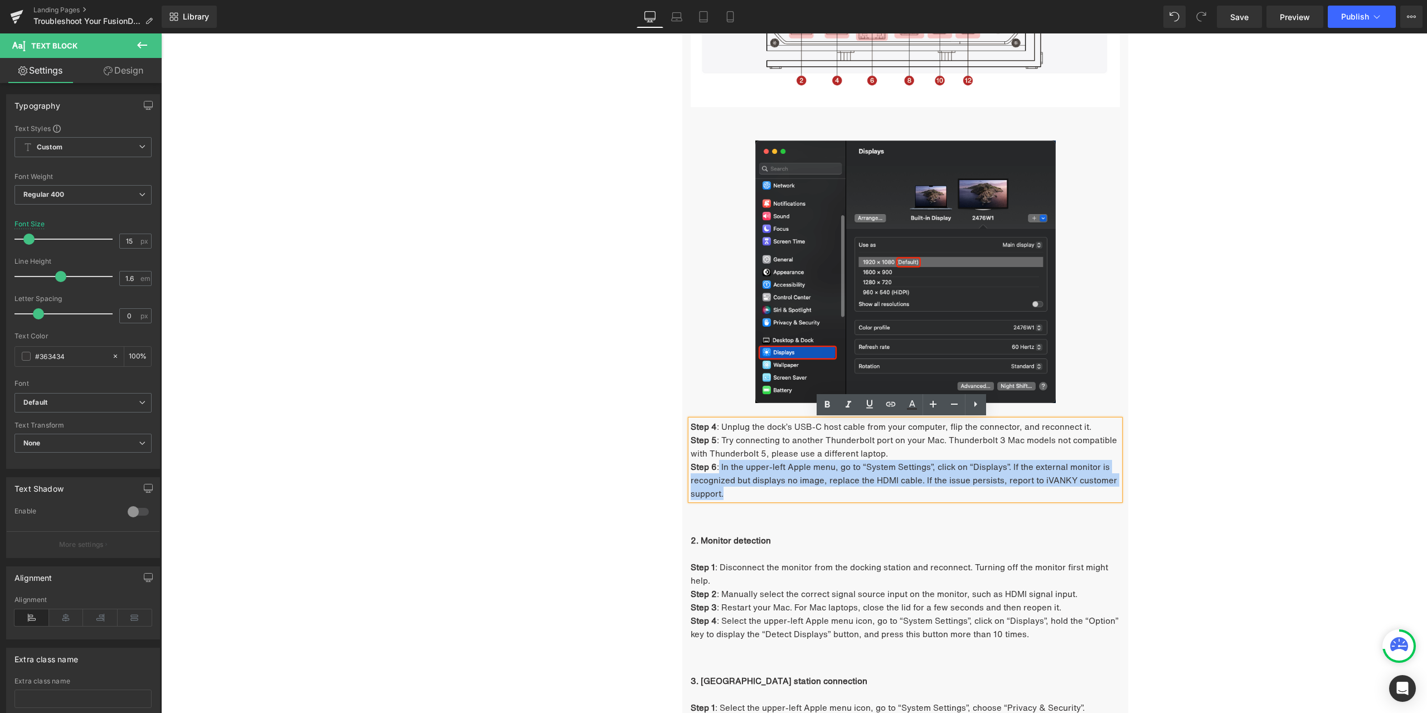
drag, startPoint x: 716, startPoint y: 467, endPoint x: 750, endPoint y: 491, distance: 41.3
click at [750, 491] on p "Step 6 : In the upper-left Apple menu, go to “System Settings”, click on “Displ…" at bounding box center [905, 480] width 429 height 40
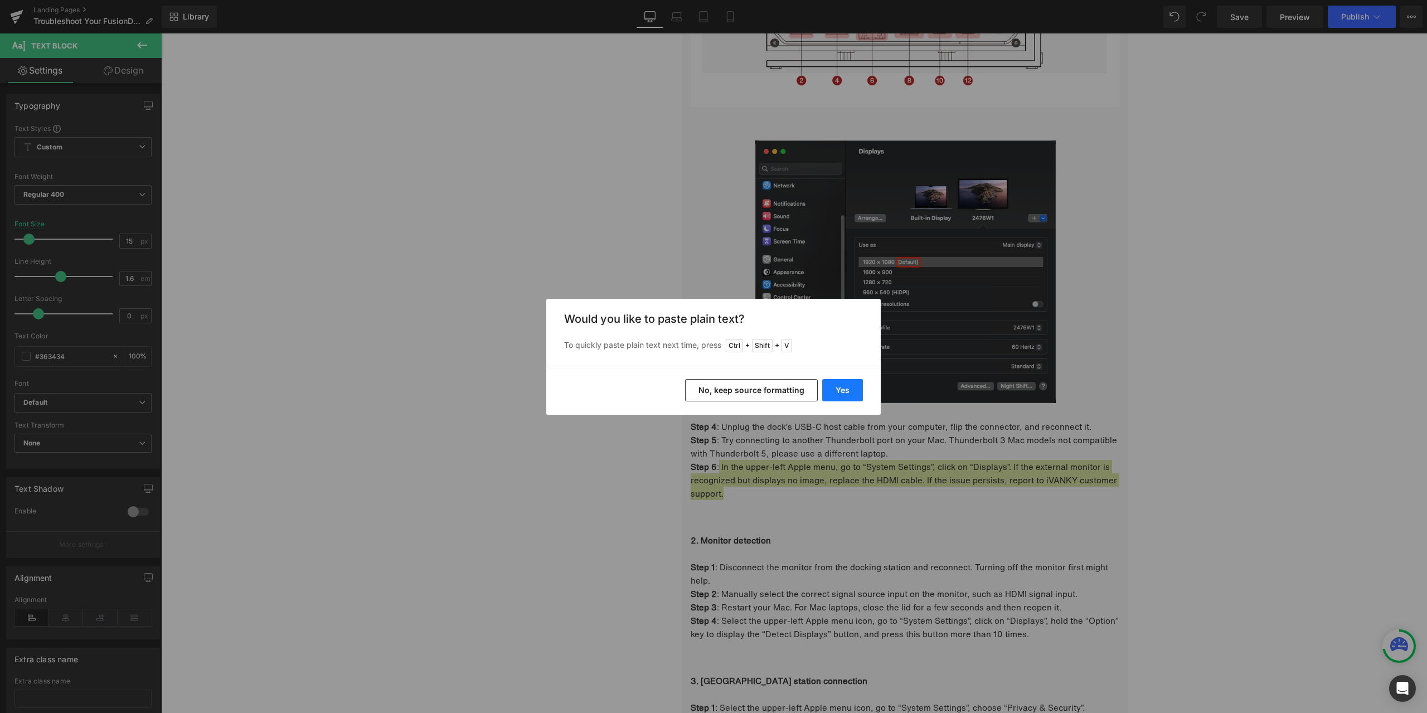
click at [825, 389] on button "Yes" at bounding box center [842, 390] width 41 height 22
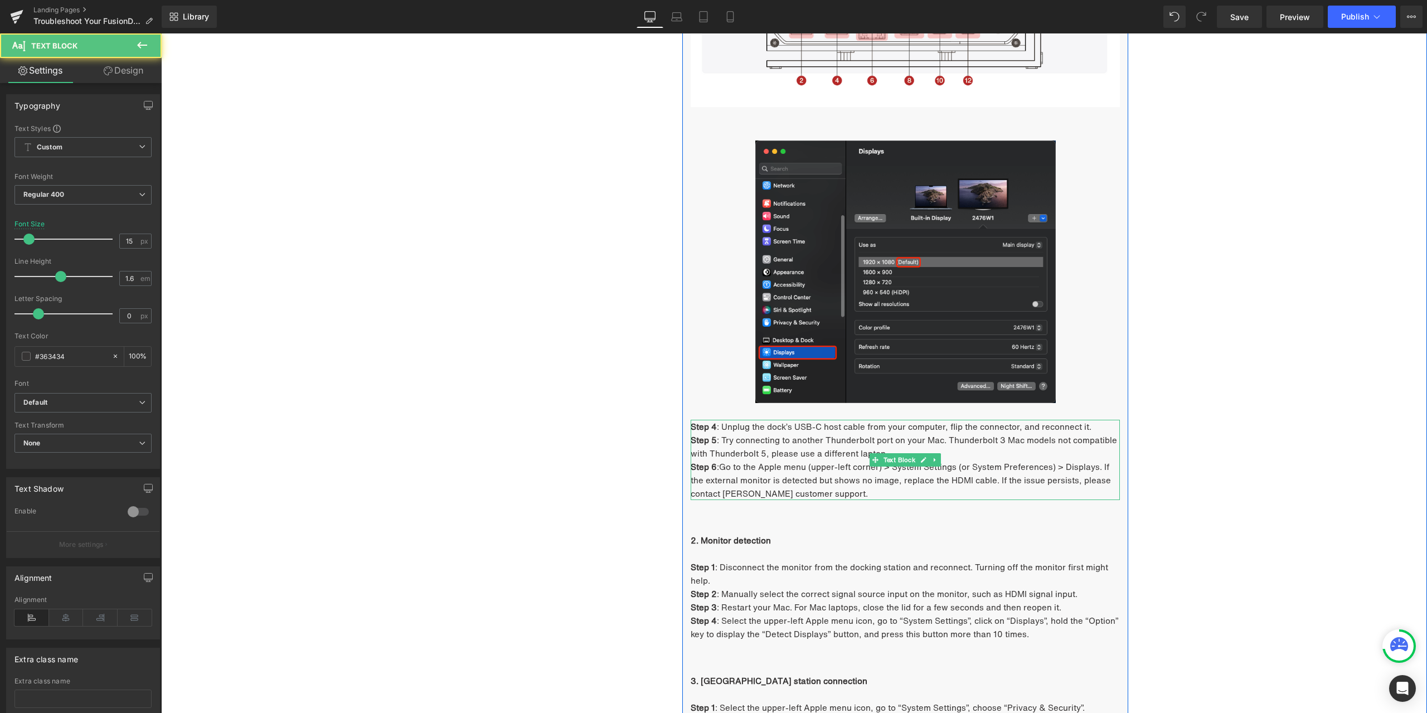
click at [716, 467] on p "Step 6 :Go to the Apple menu (upper-left corner) > System Settings (or System P…" at bounding box center [905, 480] width 429 height 40
click at [775, 472] on p "Step 6 : Go to the Apple menu (upper-left corner) > System Settings (or System …" at bounding box center [905, 480] width 429 height 40
